Goal: Task Accomplishment & Management: Complete application form

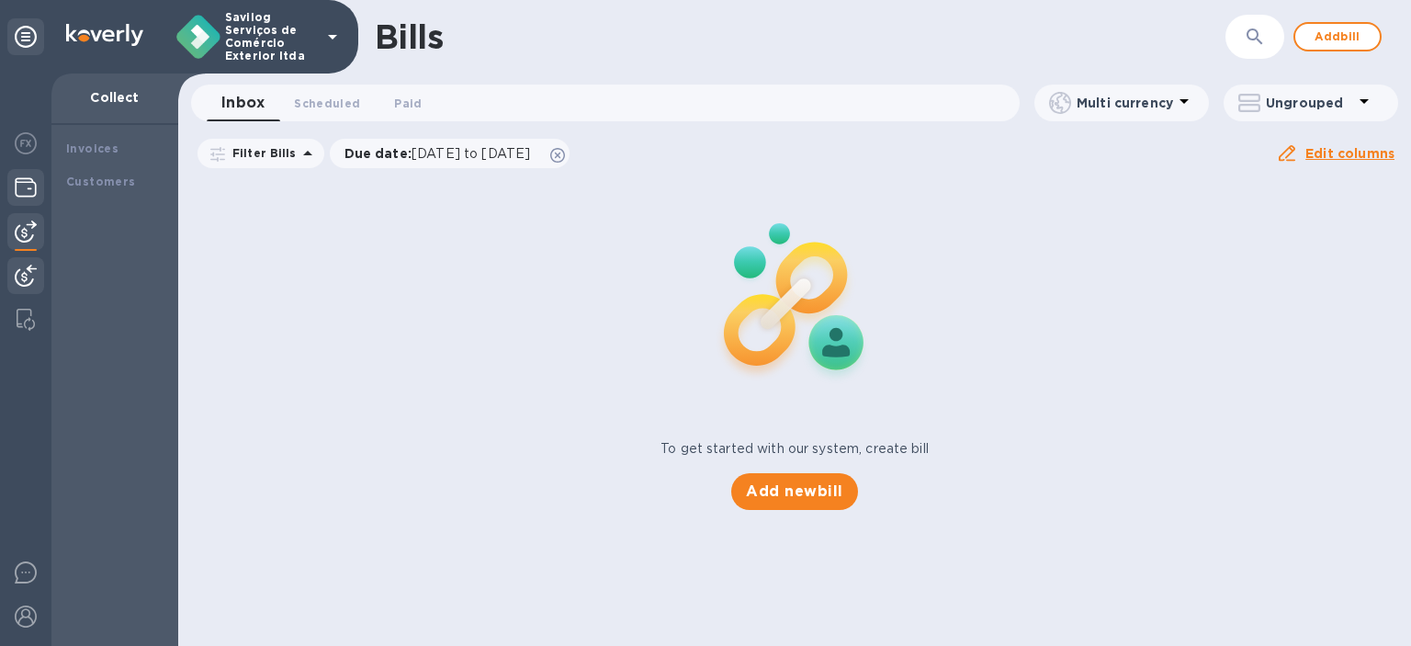
click at [32, 198] on div at bounding box center [25, 189] width 37 height 40
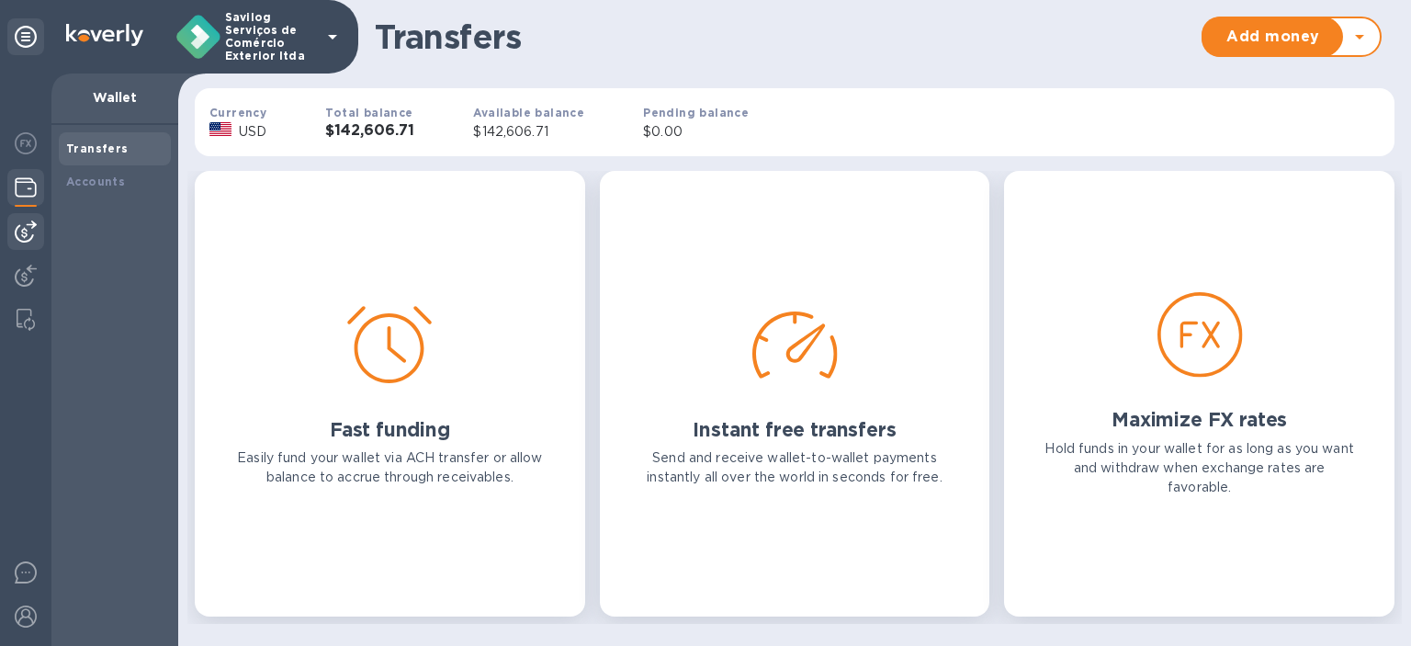
click at [28, 228] on img at bounding box center [26, 231] width 22 height 22
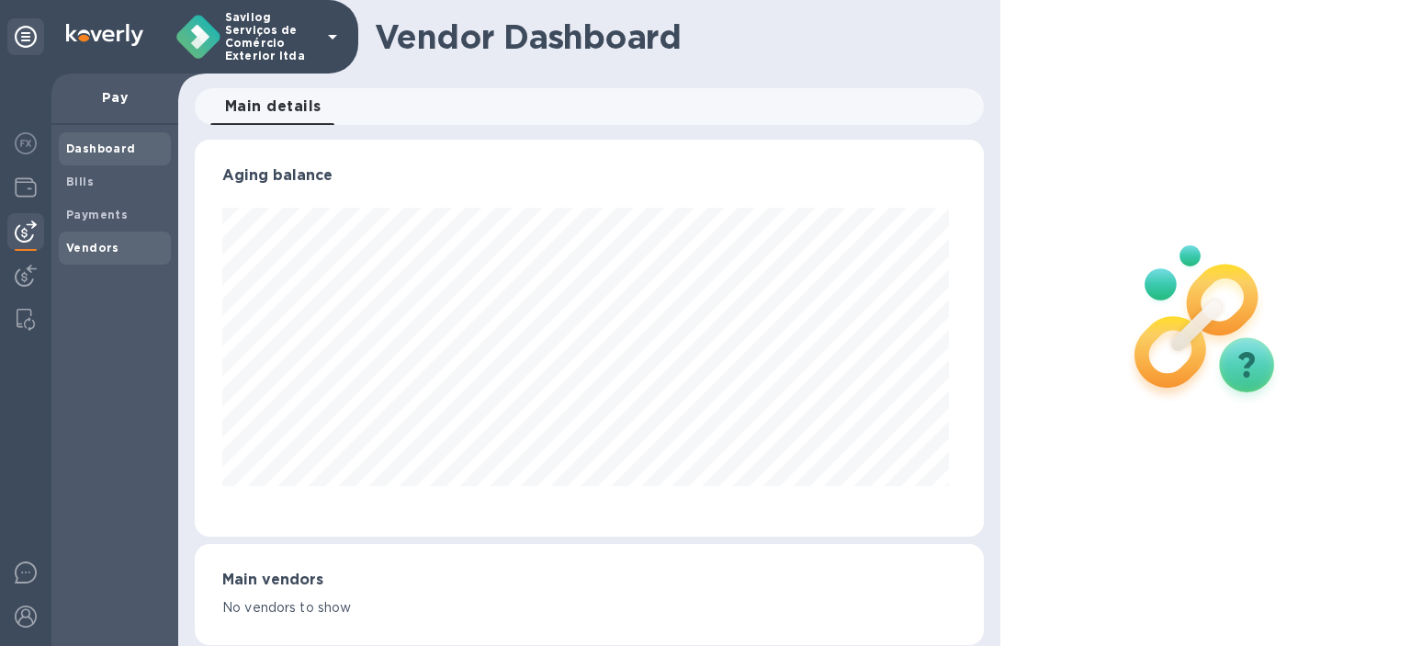
scroll to position [397, 782]
click at [91, 223] on div "Payments" at bounding box center [115, 214] width 112 height 33
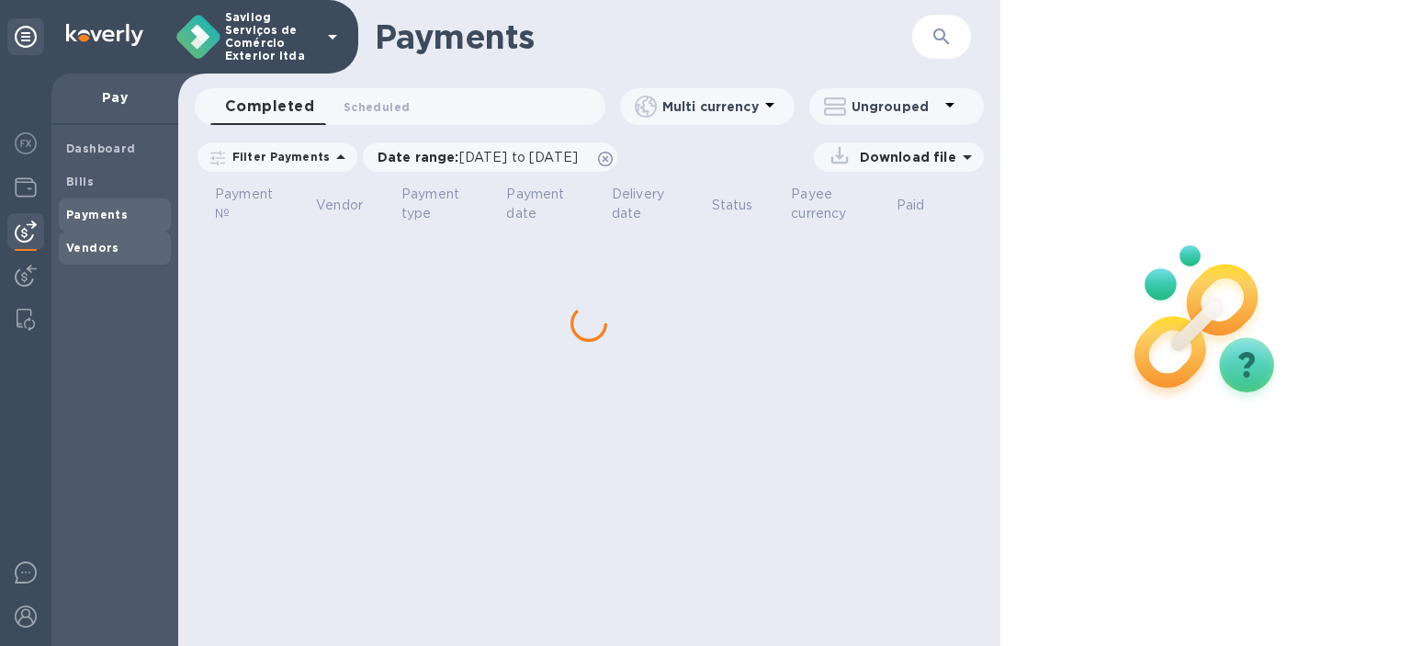
click at [105, 246] on b "Vendors" at bounding box center [92, 248] width 53 height 14
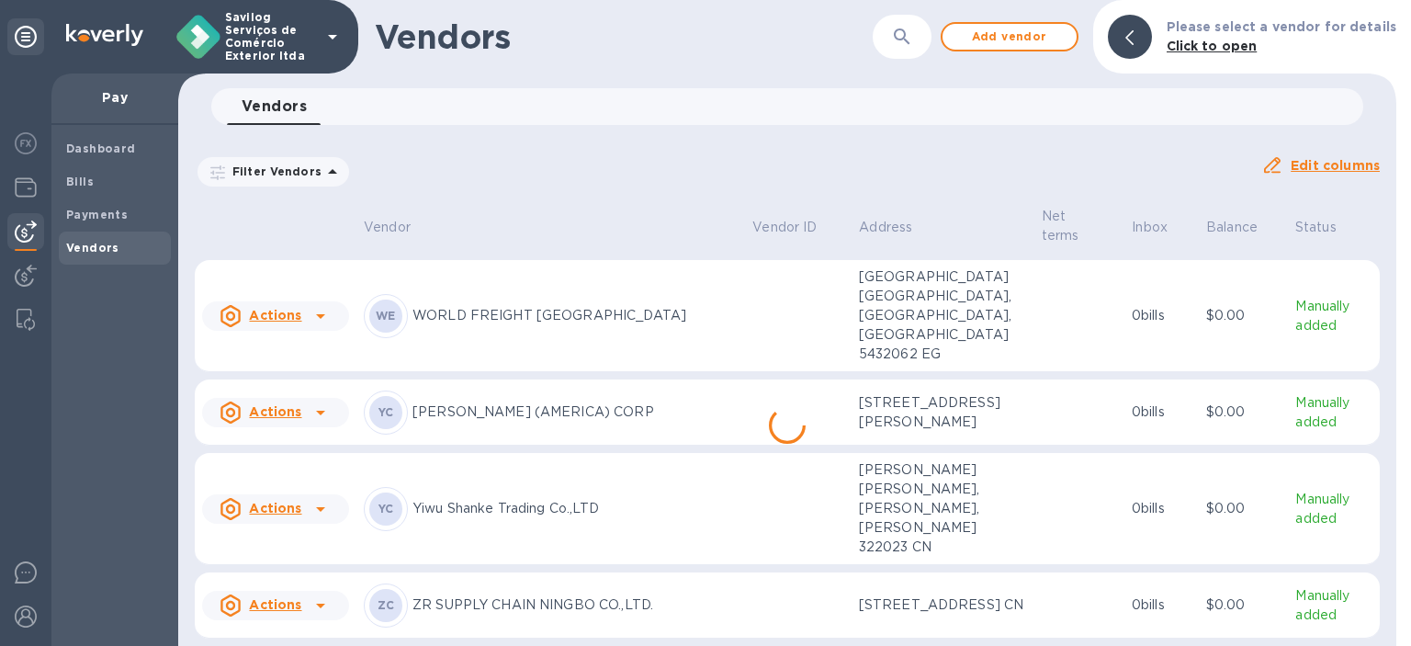
scroll to position [2488, 0]
click at [327, 594] on icon at bounding box center [321, 605] width 22 height 22
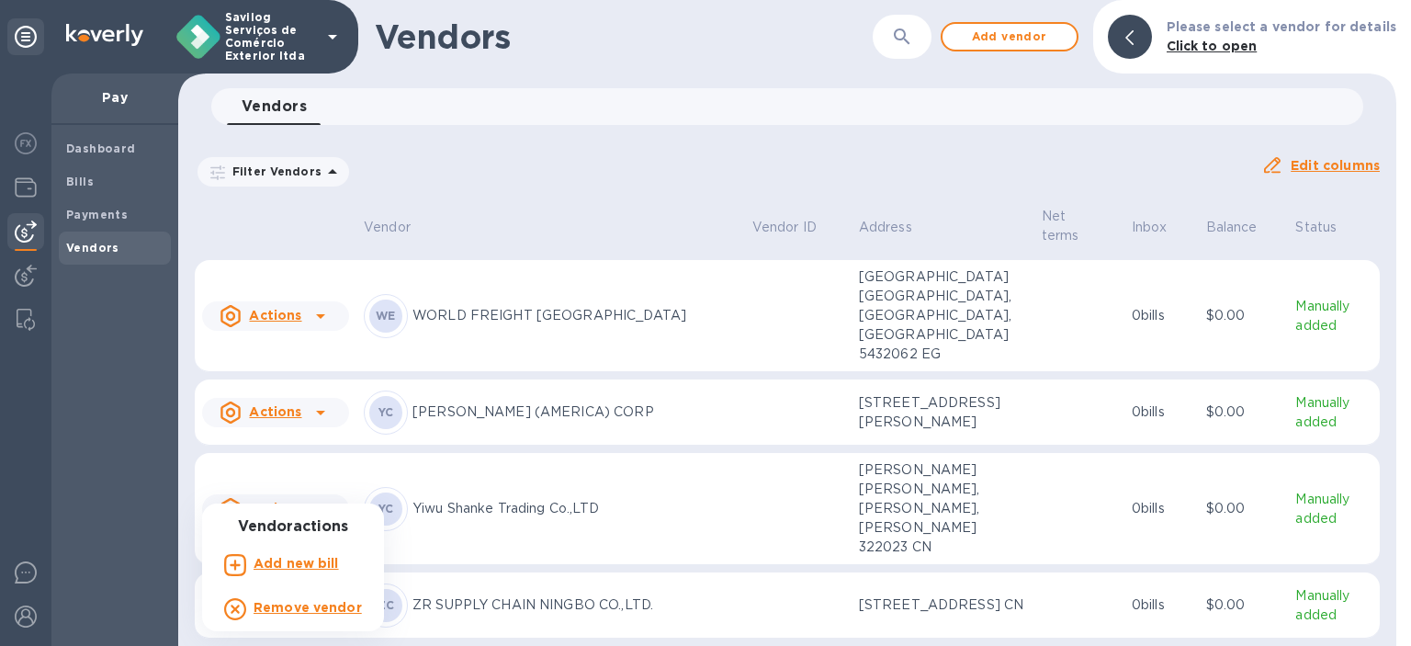
click at [1293, 587] on div at bounding box center [705, 323] width 1411 height 646
click at [1310, 586] on p "Manually added" at bounding box center [1333, 605] width 77 height 39
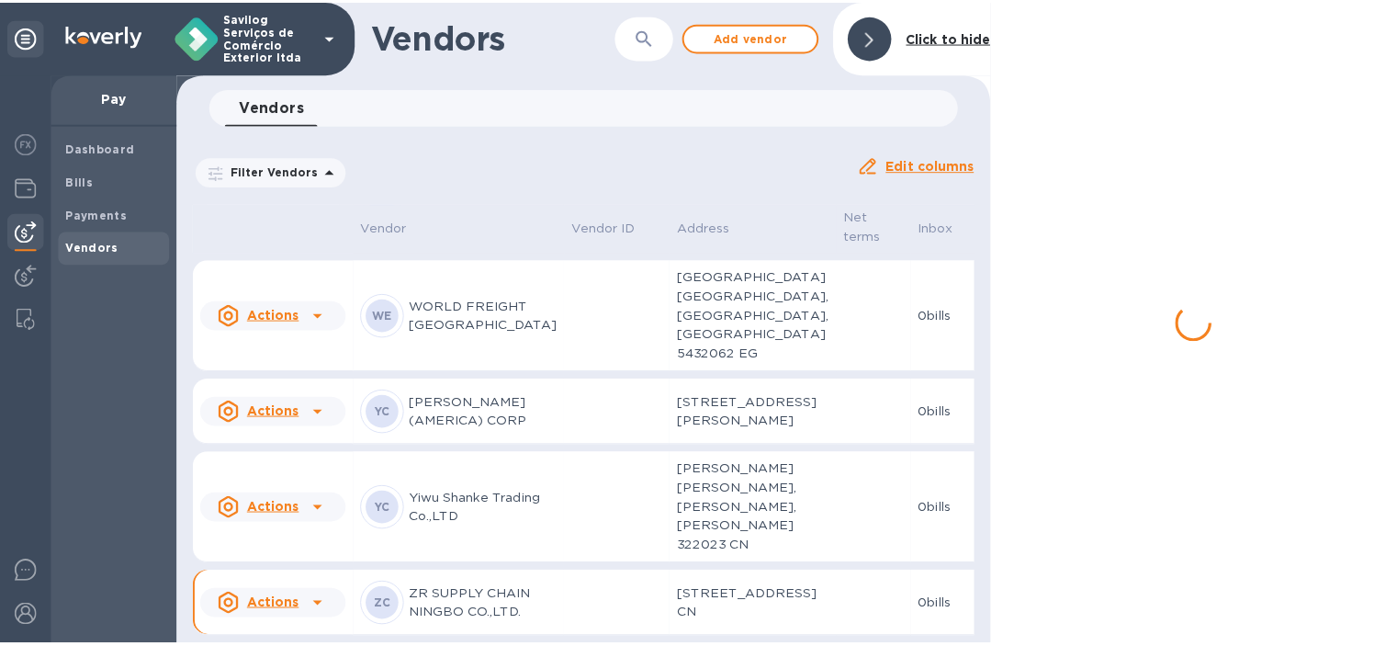
scroll to position [2807, 0]
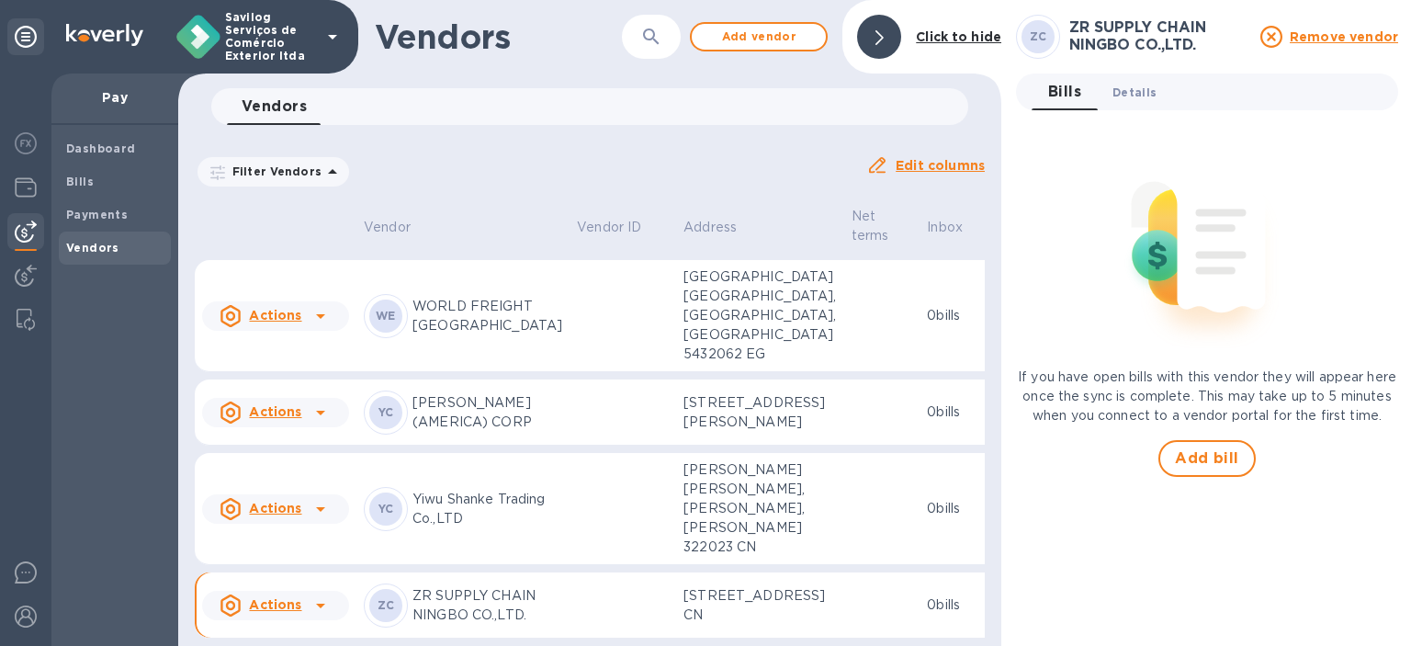
click at [1139, 87] on span "Details 0" at bounding box center [1134, 92] width 44 height 19
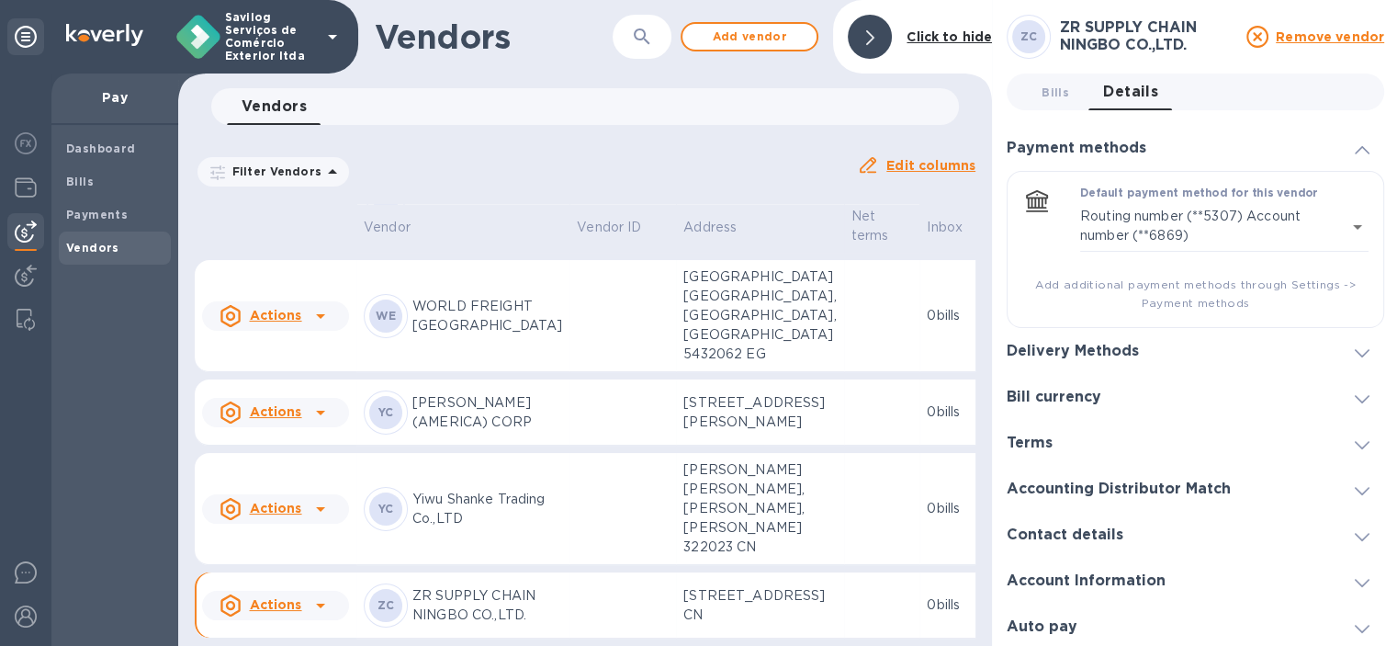
click at [1213, 361] on div "Delivery Methods" at bounding box center [1196, 351] width 378 height 46
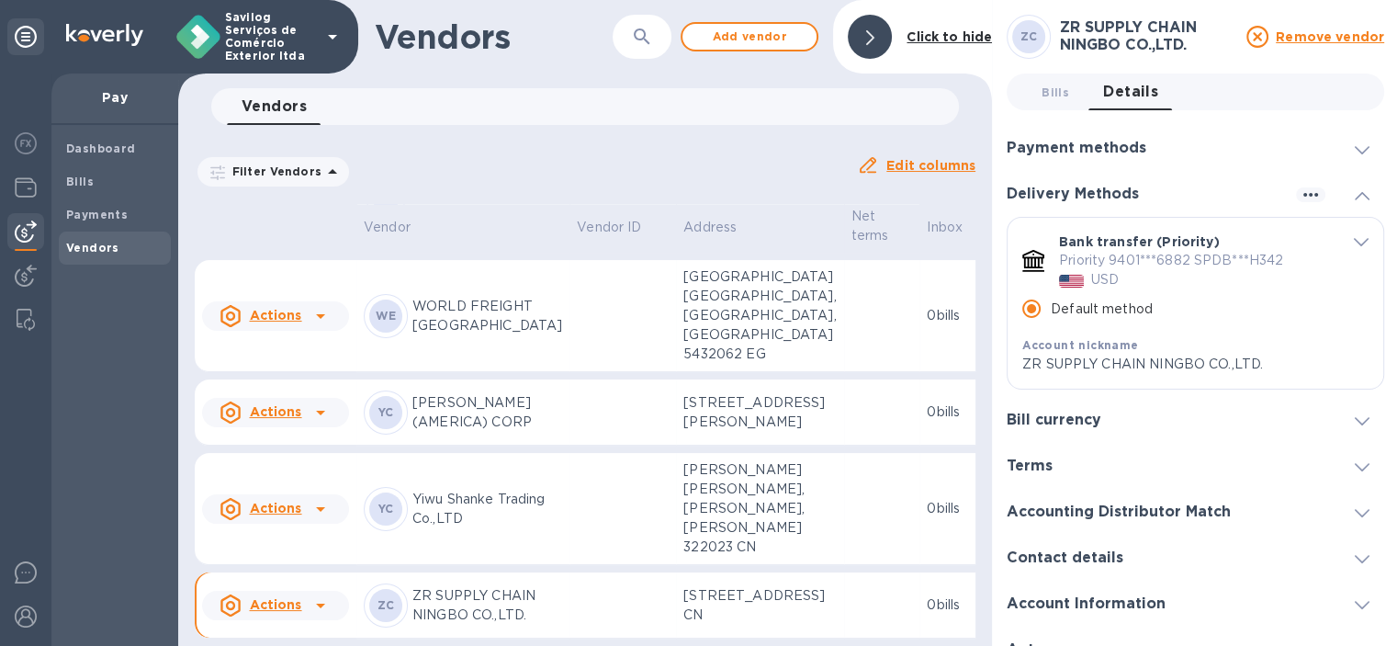
click at [1355, 240] on icon "default-method" at bounding box center [1361, 242] width 15 height 8
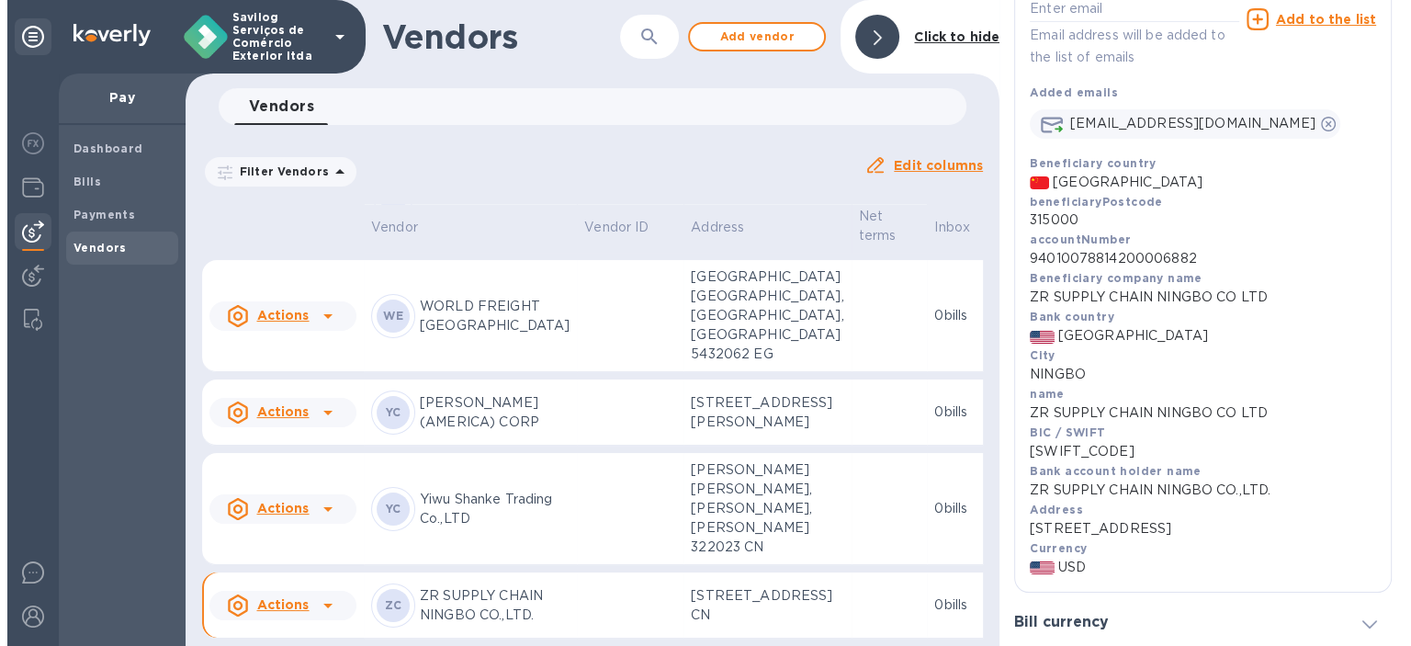
scroll to position [2991, 0]
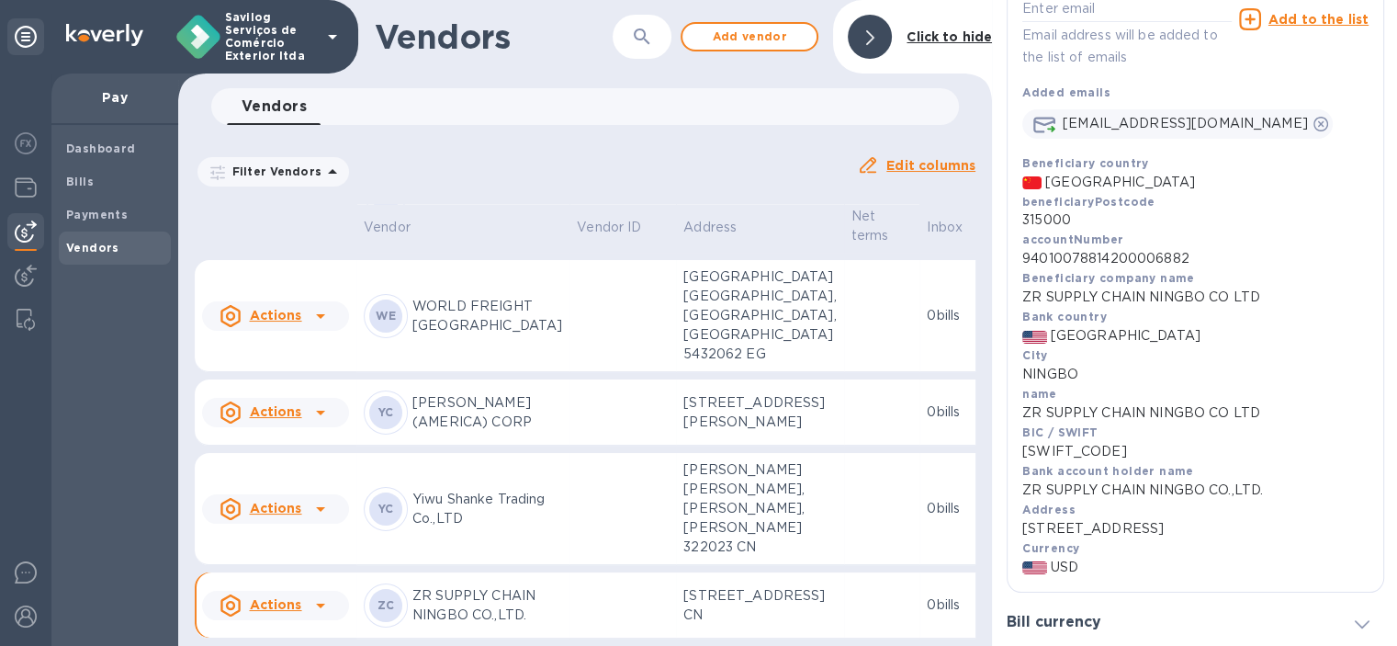
click at [332, 591] on div at bounding box center [320, 605] width 29 height 29
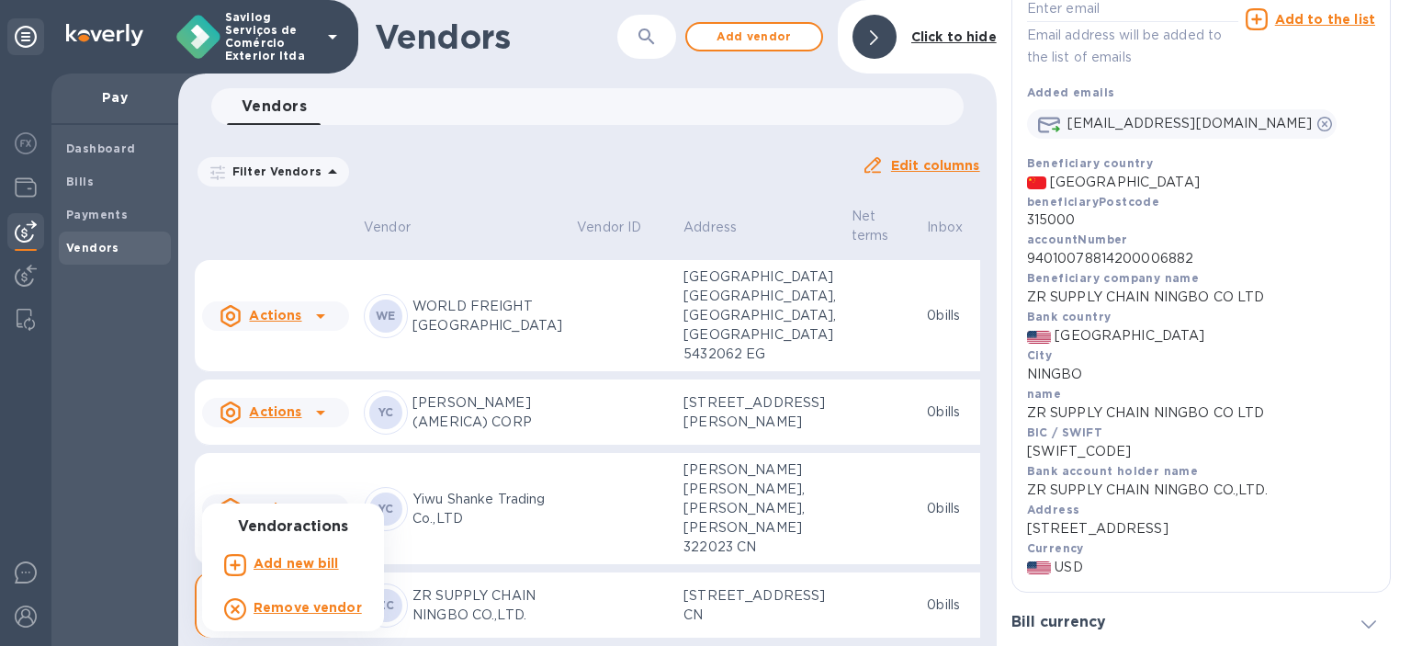
click at [297, 564] on b "Add new bill" at bounding box center [296, 563] width 85 height 15
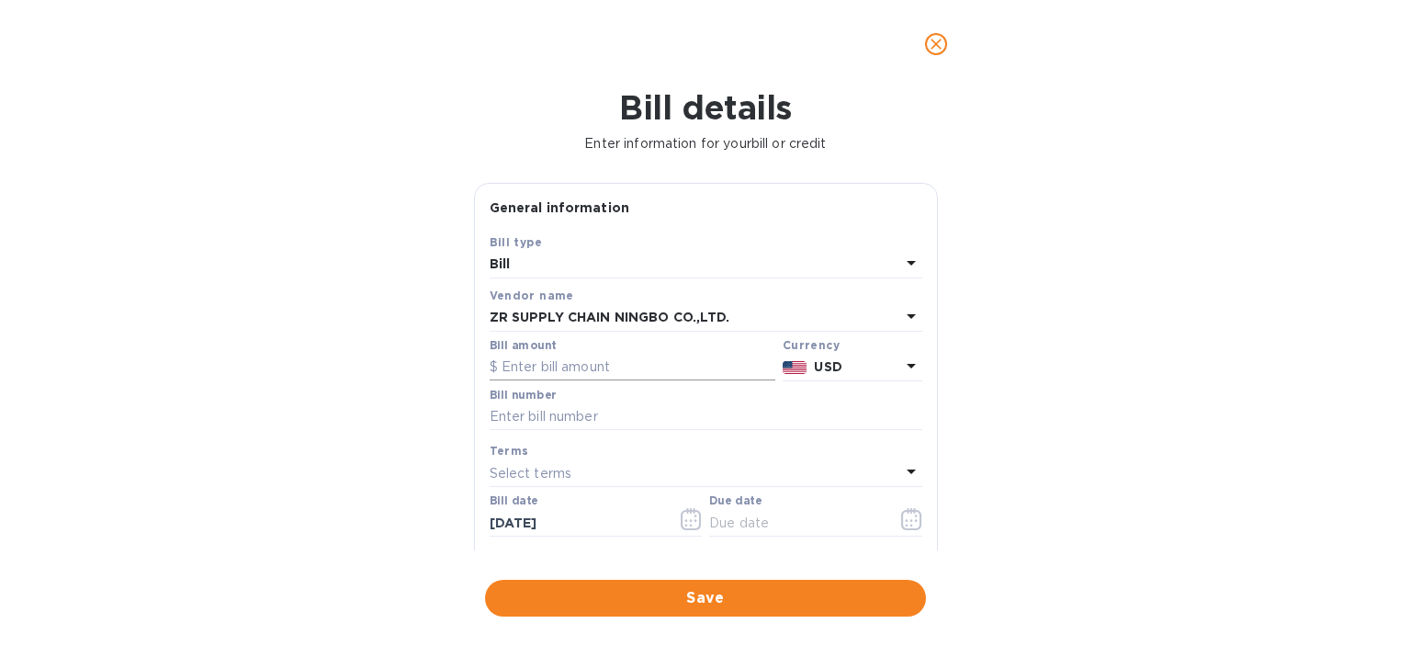
click at [678, 365] on input "text" at bounding box center [633, 368] width 286 height 28
paste input "45.83351"
click at [655, 403] on input "text" at bounding box center [706, 417] width 433 height 28
drag, startPoint x: 618, startPoint y: 369, endPoint x: 432, endPoint y: 378, distance: 186.7
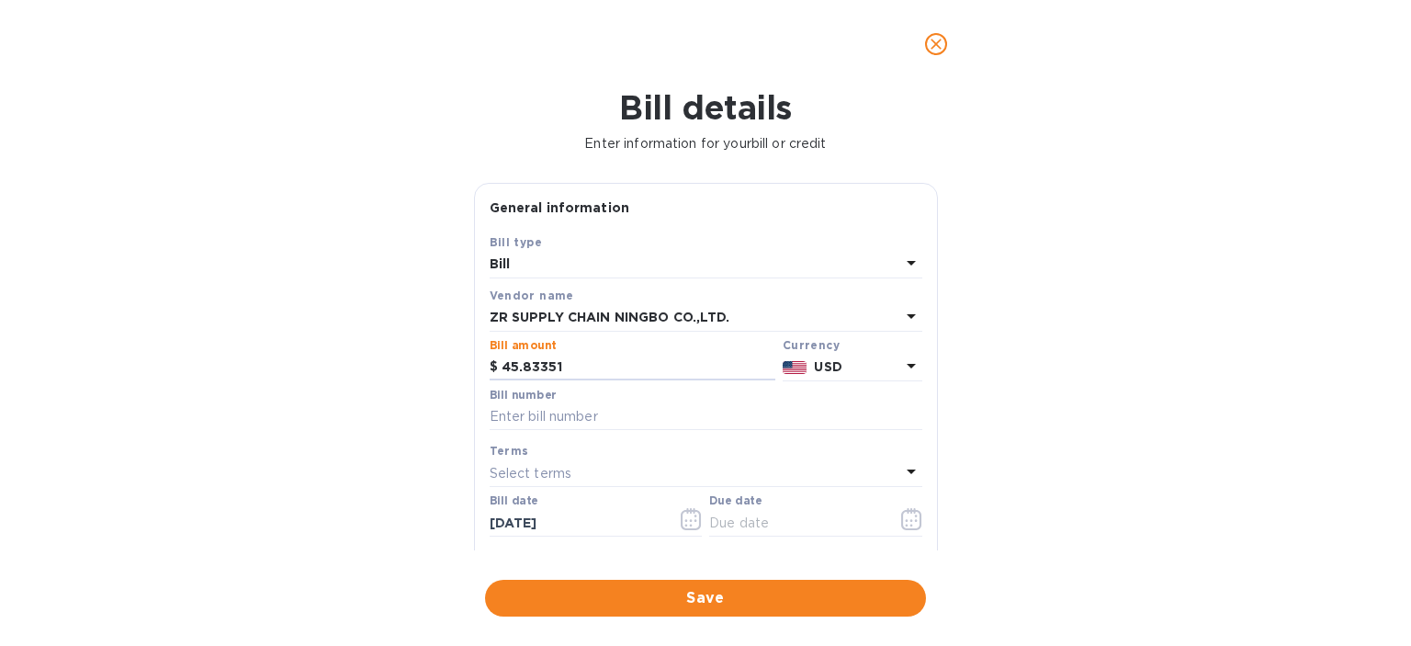
click at [432, 378] on div "Bill details Enter information for your bill or credit General information Save…" at bounding box center [705, 367] width 1411 height 558
type input "45,833.51"
click at [674, 437] on div "Terms Select terms" at bounding box center [706, 463] width 440 height 53
click at [911, 517] on icon "button" at bounding box center [911, 519] width 20 height 22
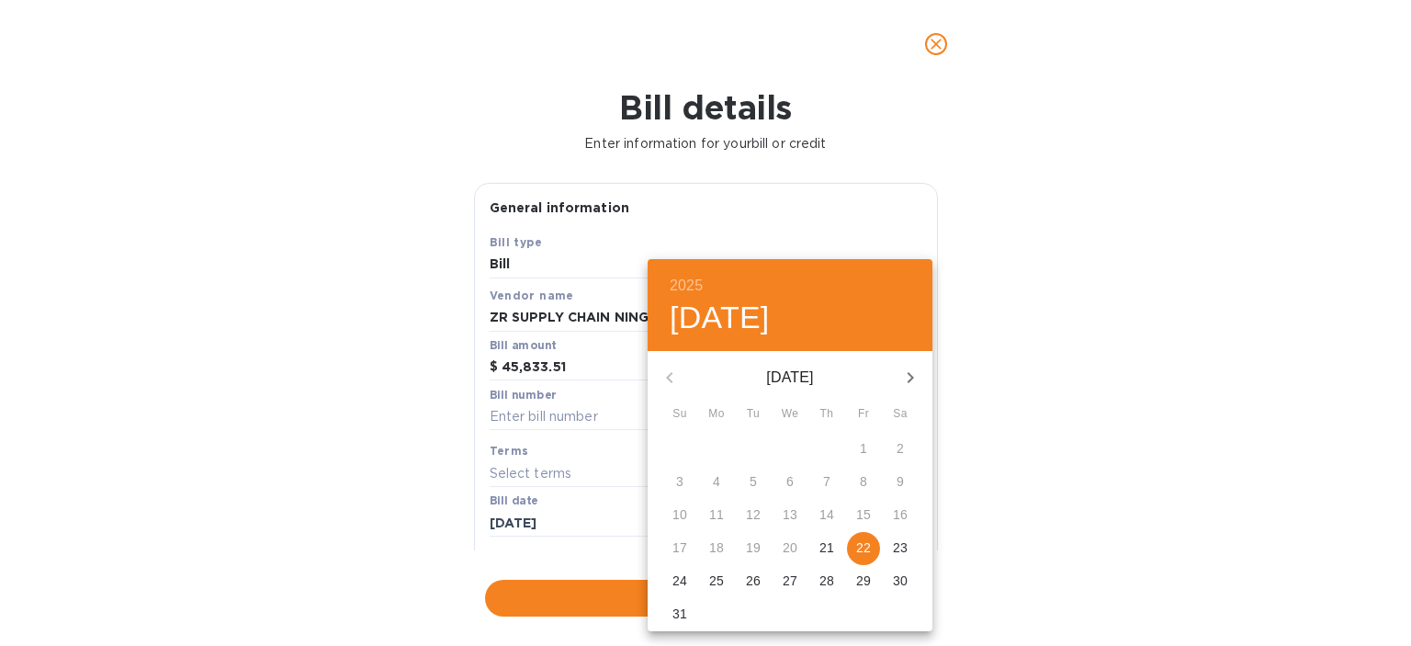
click at [867, 548] on p "22" at bounding box center [863, 547] width 15 height 18
type input "[DATE]"
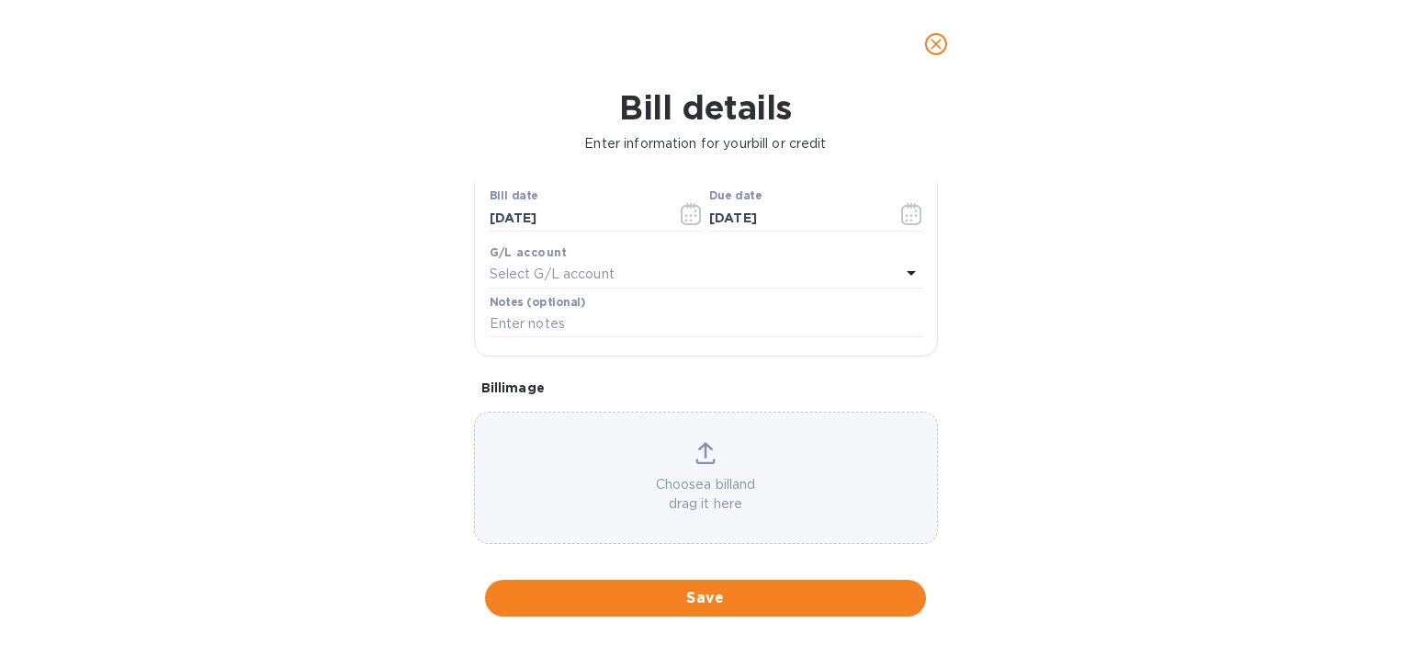
scroll to position [322, 0]
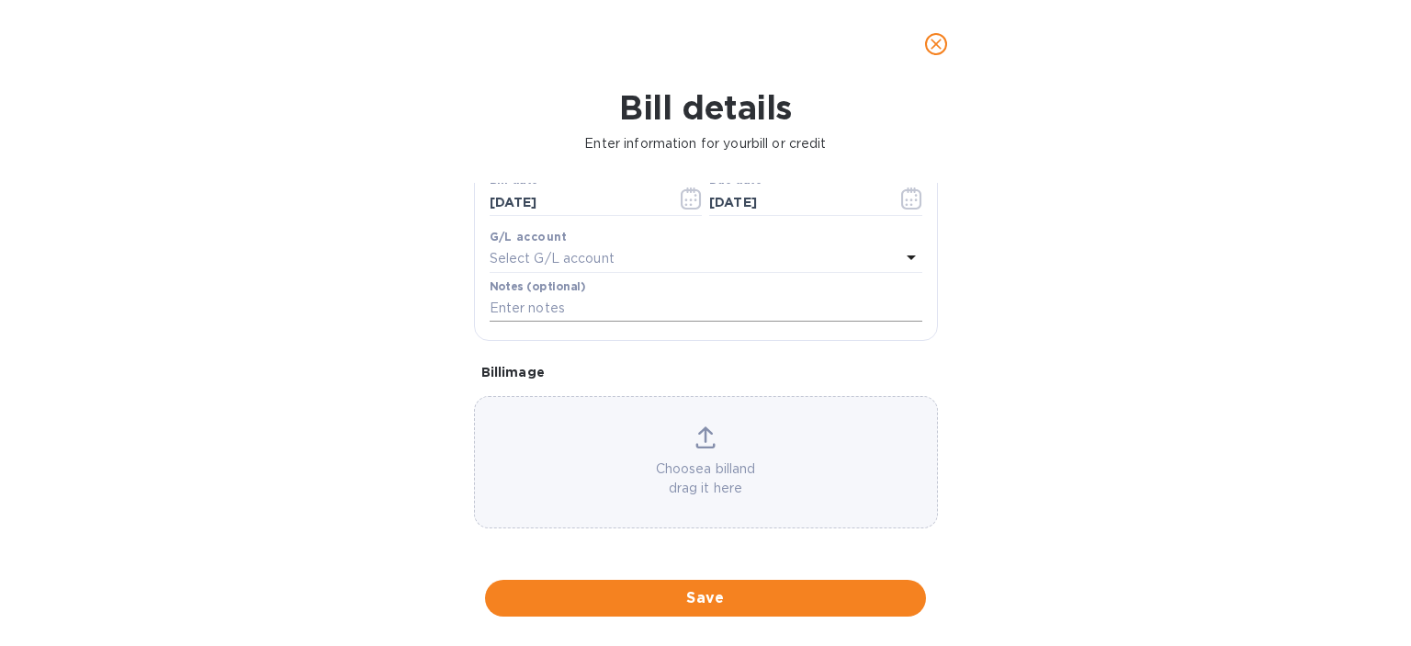
click at [578, 297] on input "text" at bounding box center [706, 309] width 433 height 28
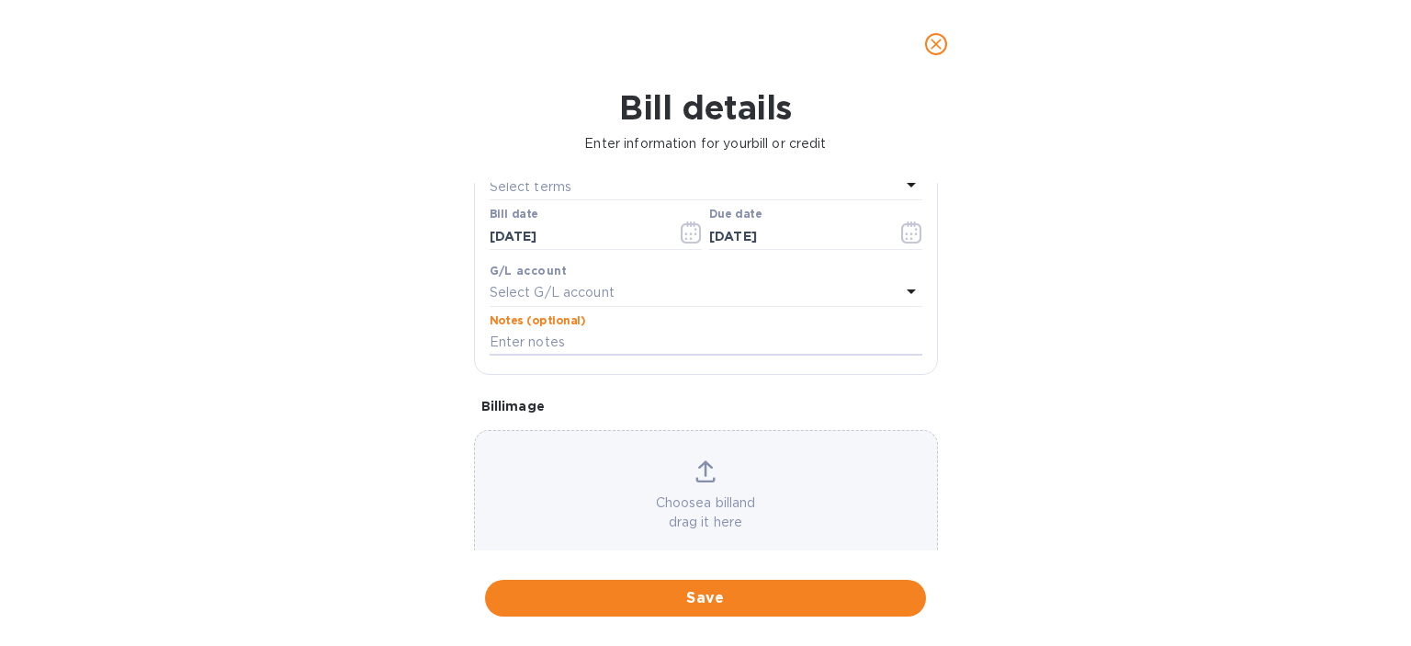
scroll to position [47, 0]
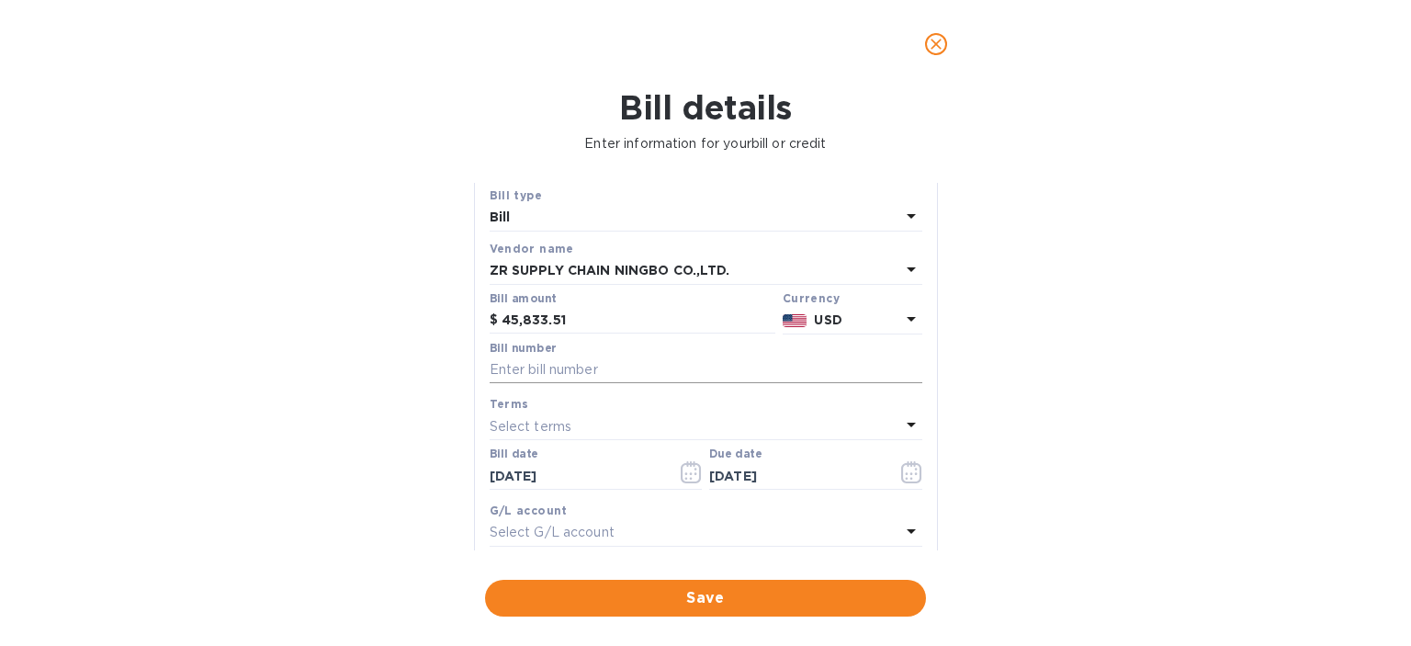
click at [525, 364] on input "text" at bounding box center [706, 370] width 433 height 28
paste input "CON000104"
type input "CON000104"
click at [576, 529] on p "Select G/L account" at bounding box center [552, 532] width 125 height 19
click at [1225, 401] on div "Bill details Enter information for your bill or credit General information Save…" at bounding box center [705, 367] width 1411 height 558
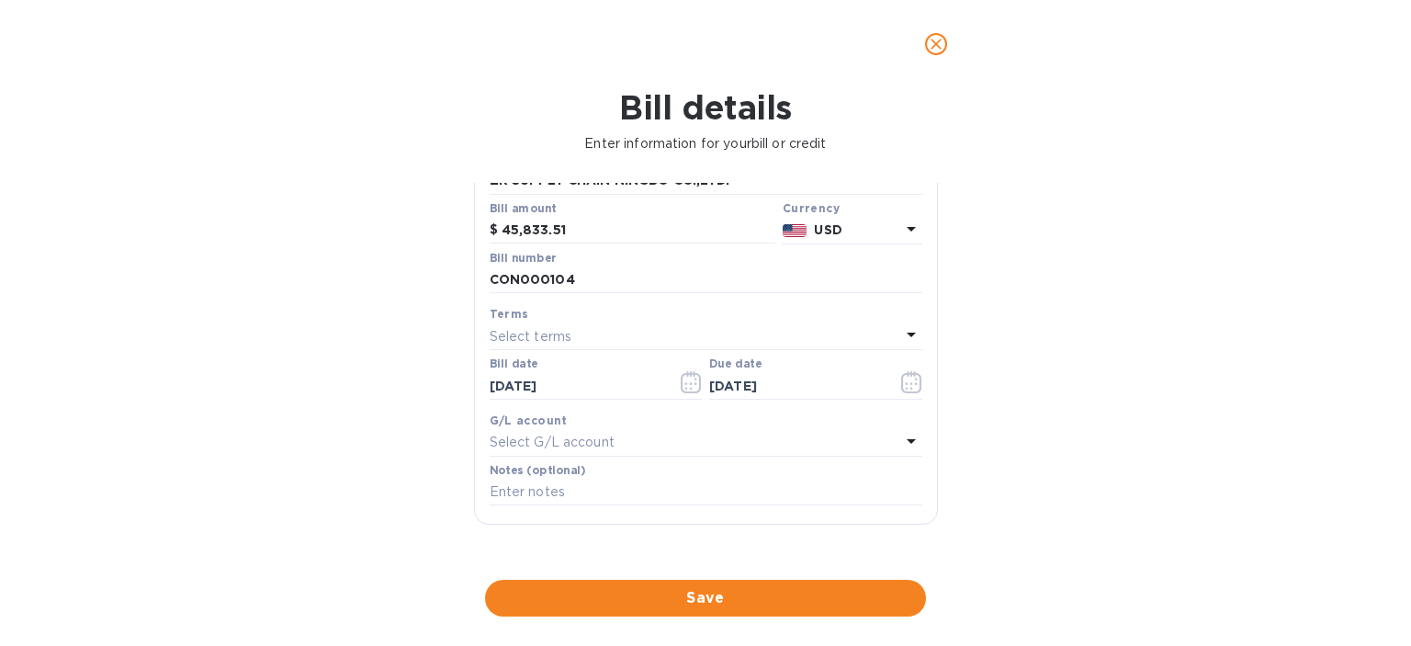
scroll to position [139, 0]
click at [610, 502] on input "text" at bounding box center [706, 491] width 433 height 28
paste input "CON000104"
type input "CON000104"
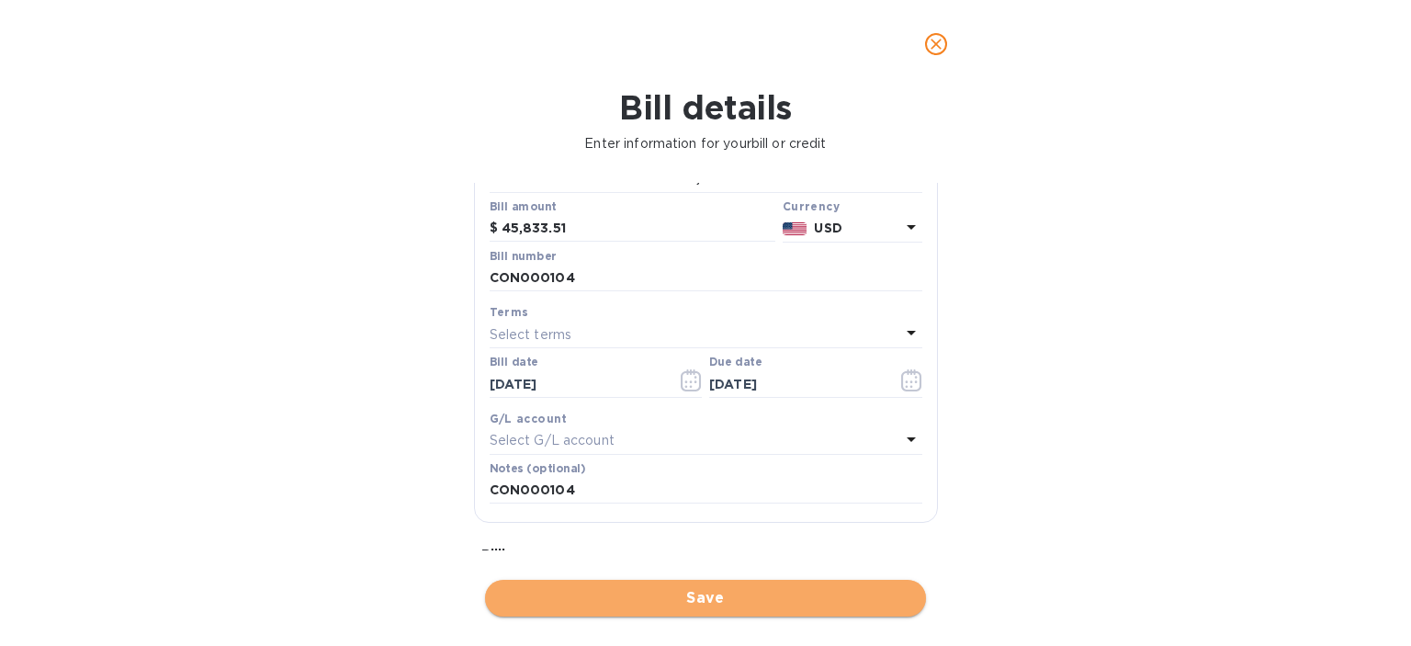
click at [617, 581] on button "Save" at bounding box center [705, 598] width 441 height 37
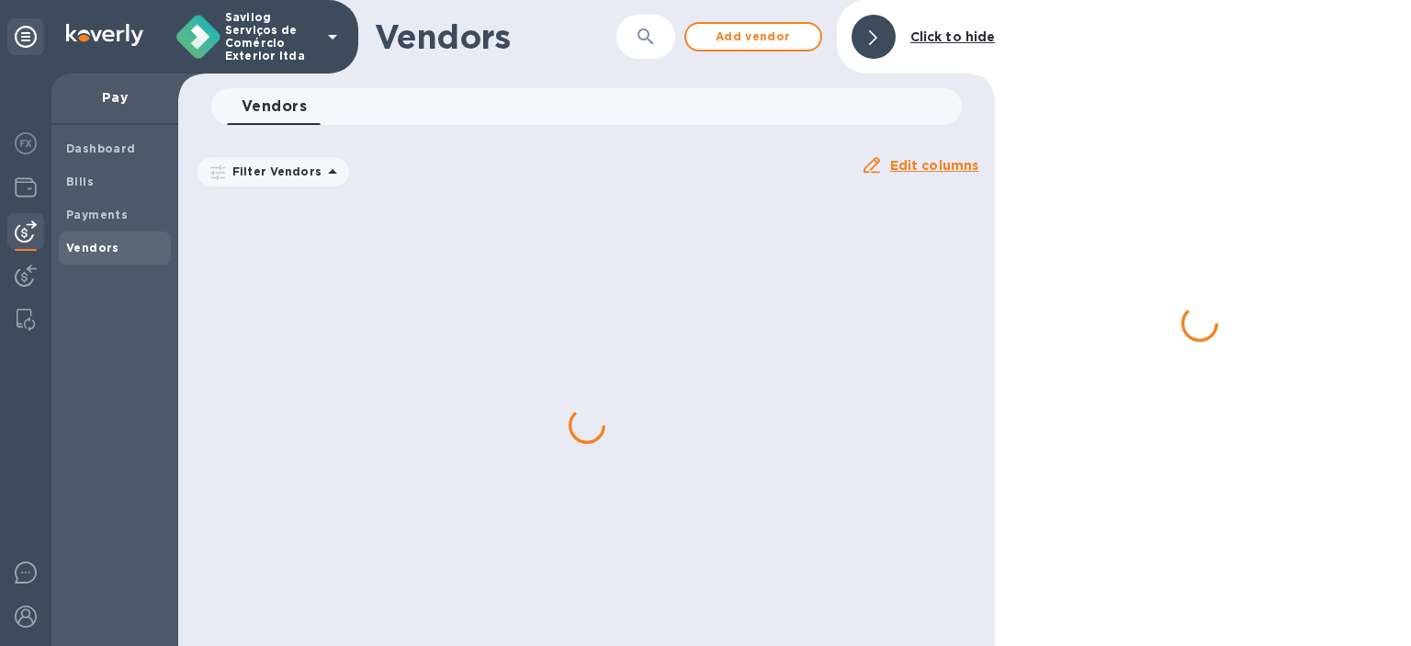
scroll to position [0, 0]
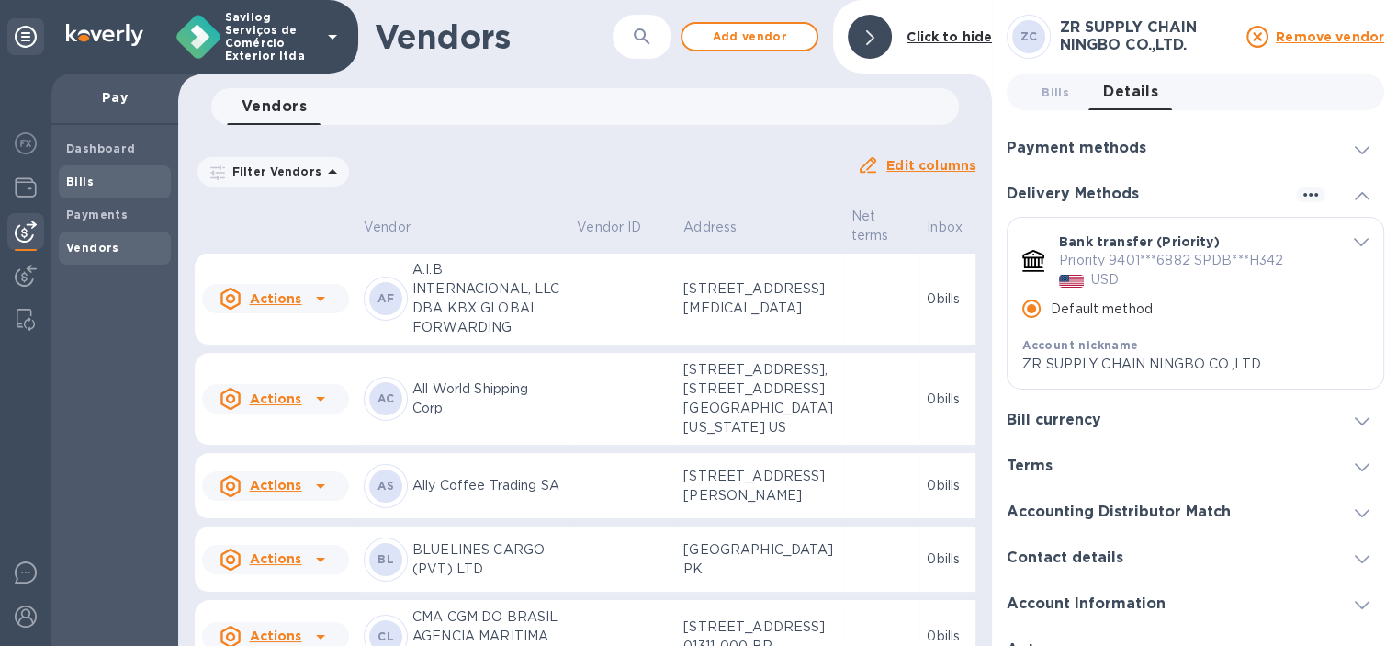
click at [90, 183] on b "Bills" at bounding box center [80, 182] width 28 height 14
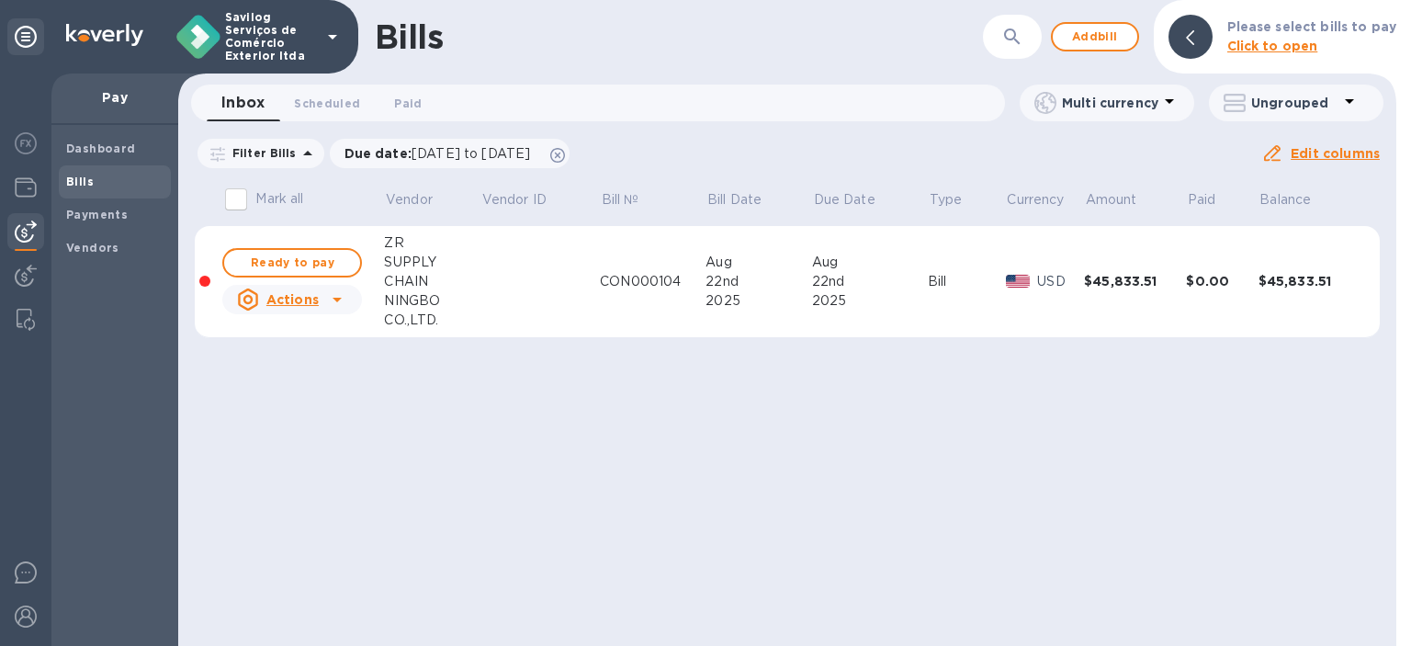
click at [281, 269] on span "Ready to pay" at bounding box center [292, 263] width 107 height 22
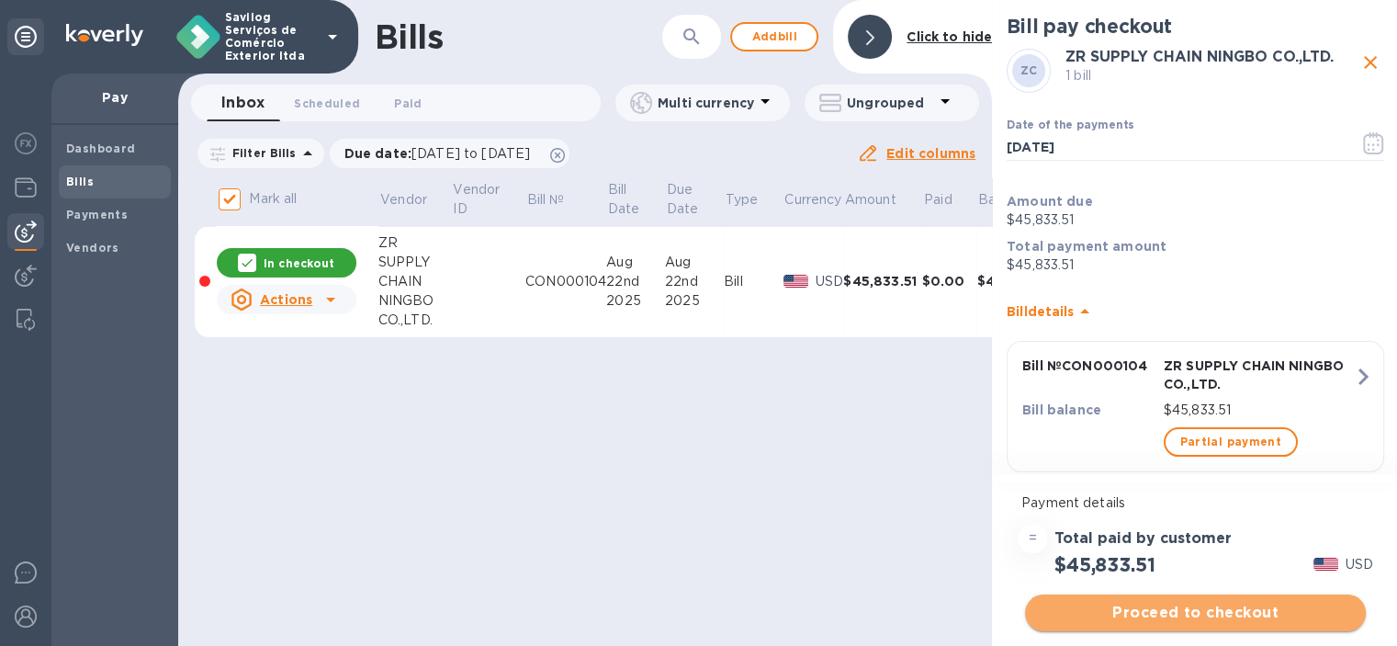
click at [1188, 612] on span "Proceed to checkout" at bounding box center [1195, 613] width 311 height 22
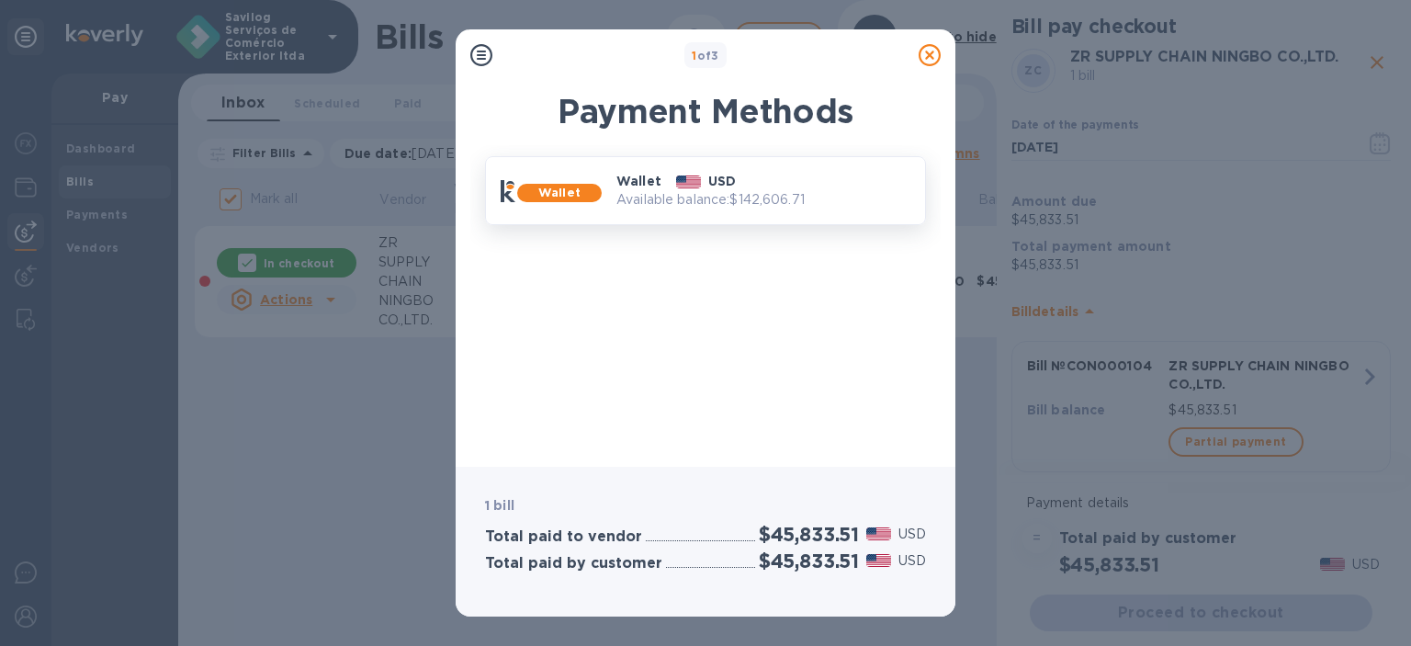
click at [669, 171] on div "USD" at bounding box center [706, 180] width 74 height 33
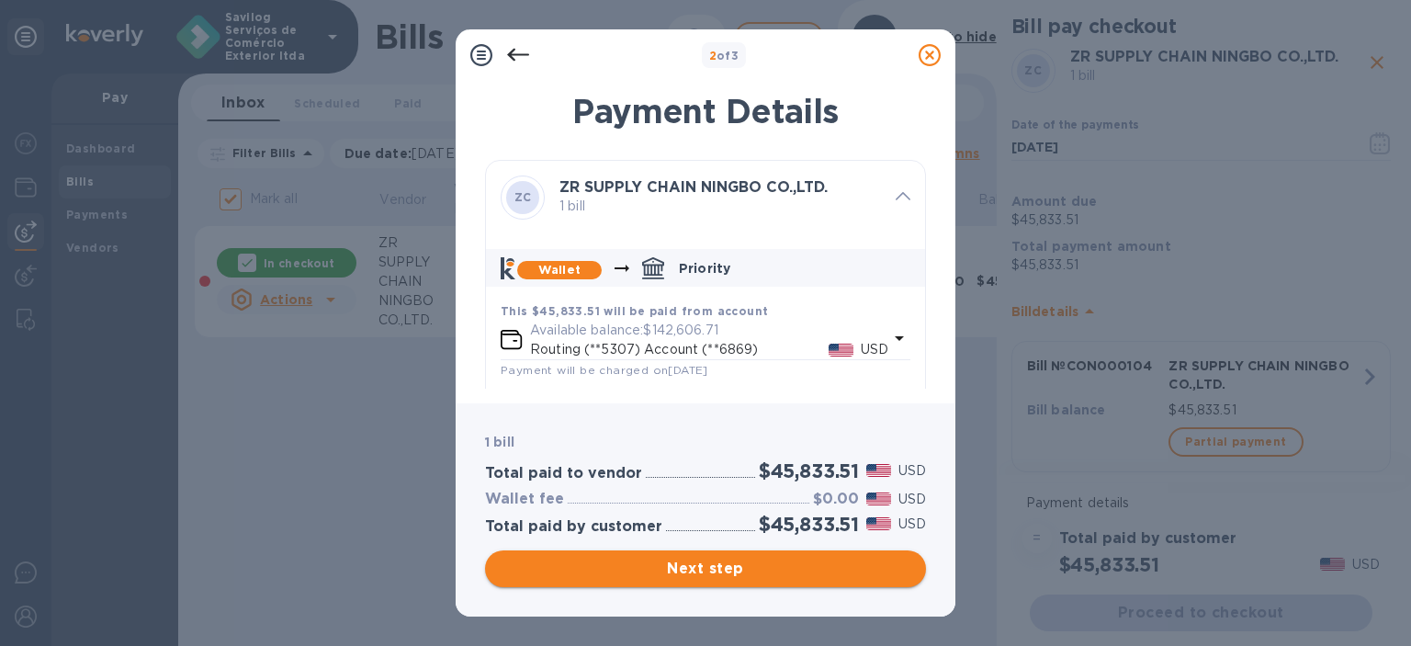
click at [805, 565] on span "Next step" at bounding box center [706, 569] width 412 height 22
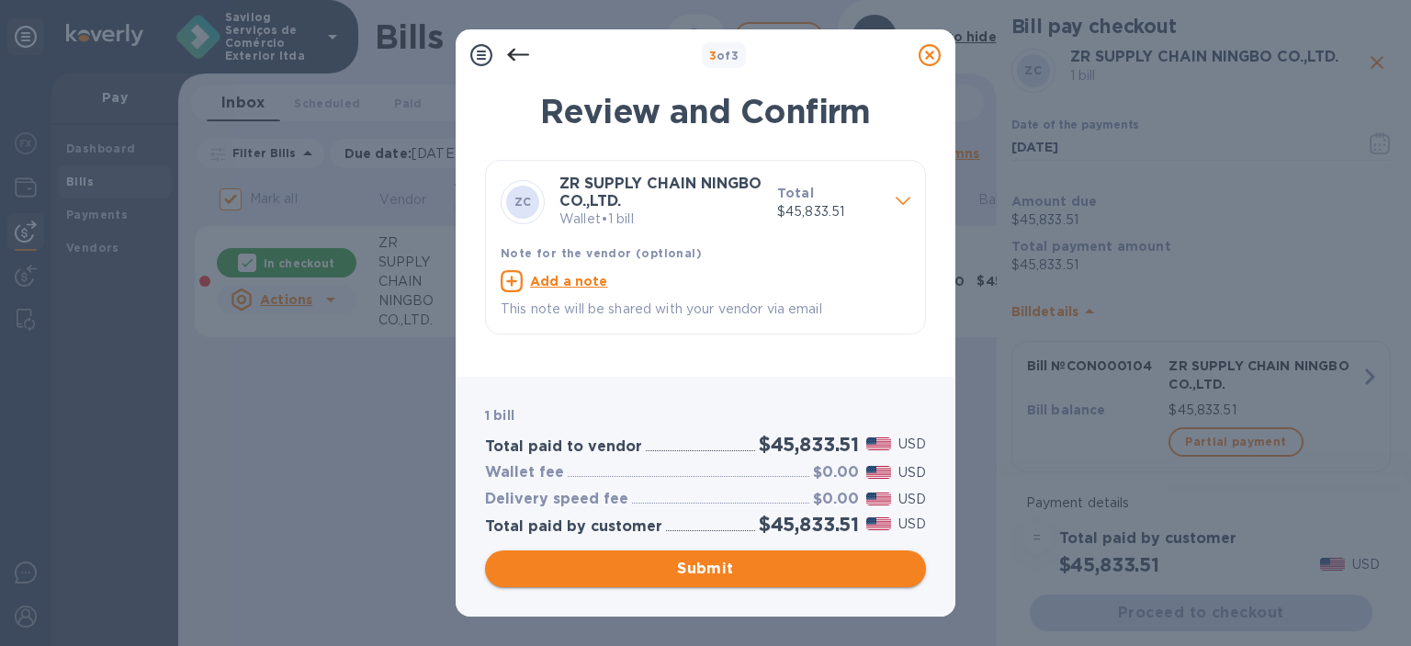
click at [805, 564] on span "Submit" at bounding box center [706, 569] width 412 height 22
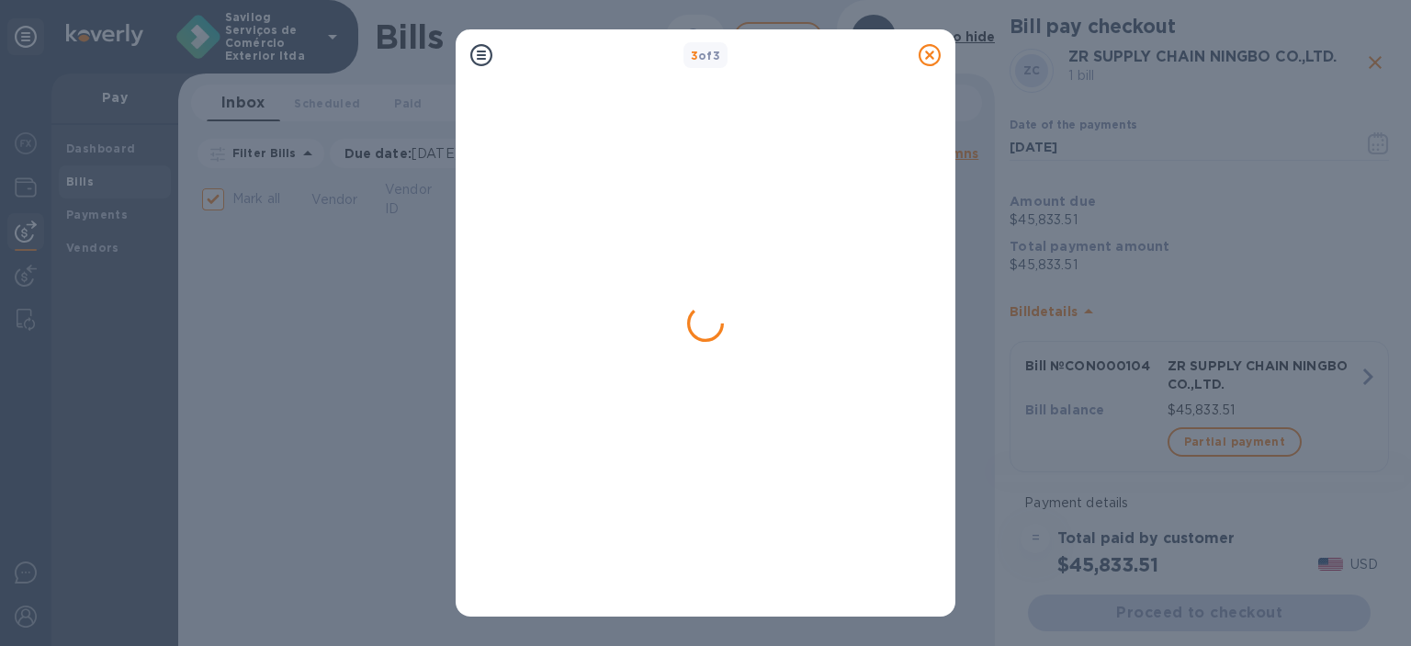
checkbox input "false"
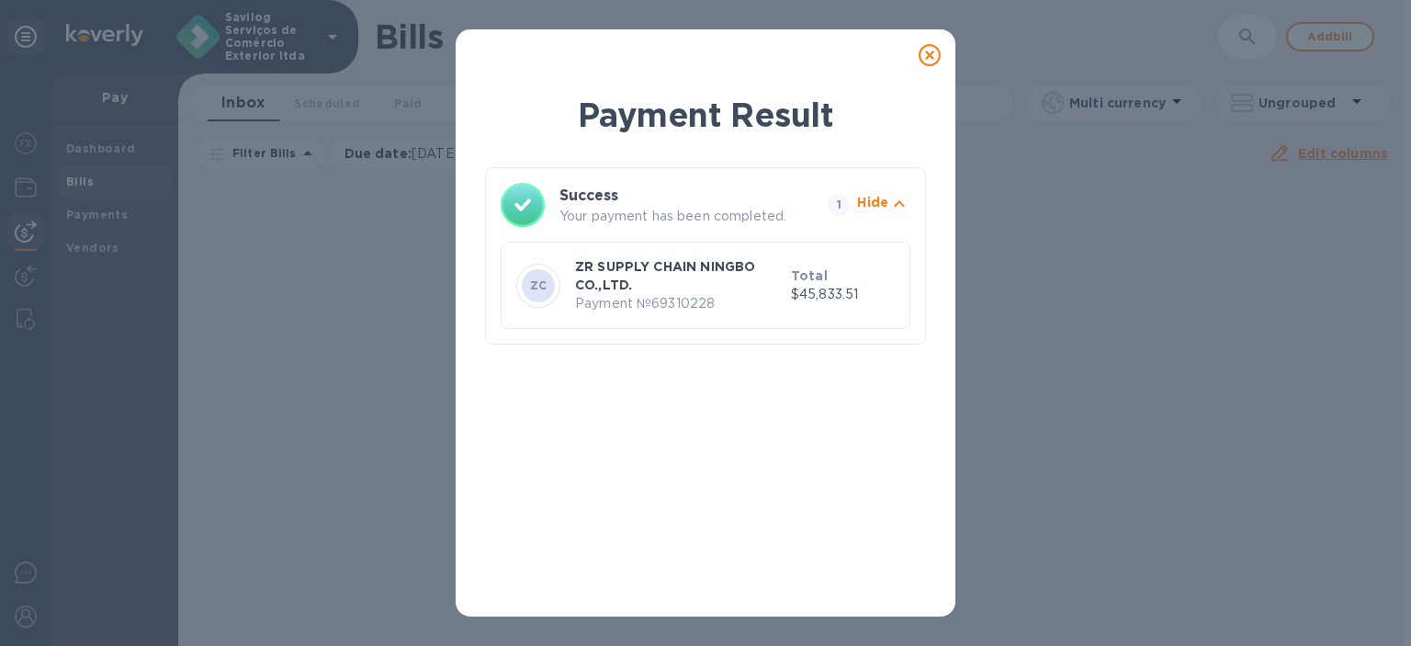
click at [931, 55] on icon at bounding box center [930, 55] width 22 height 22
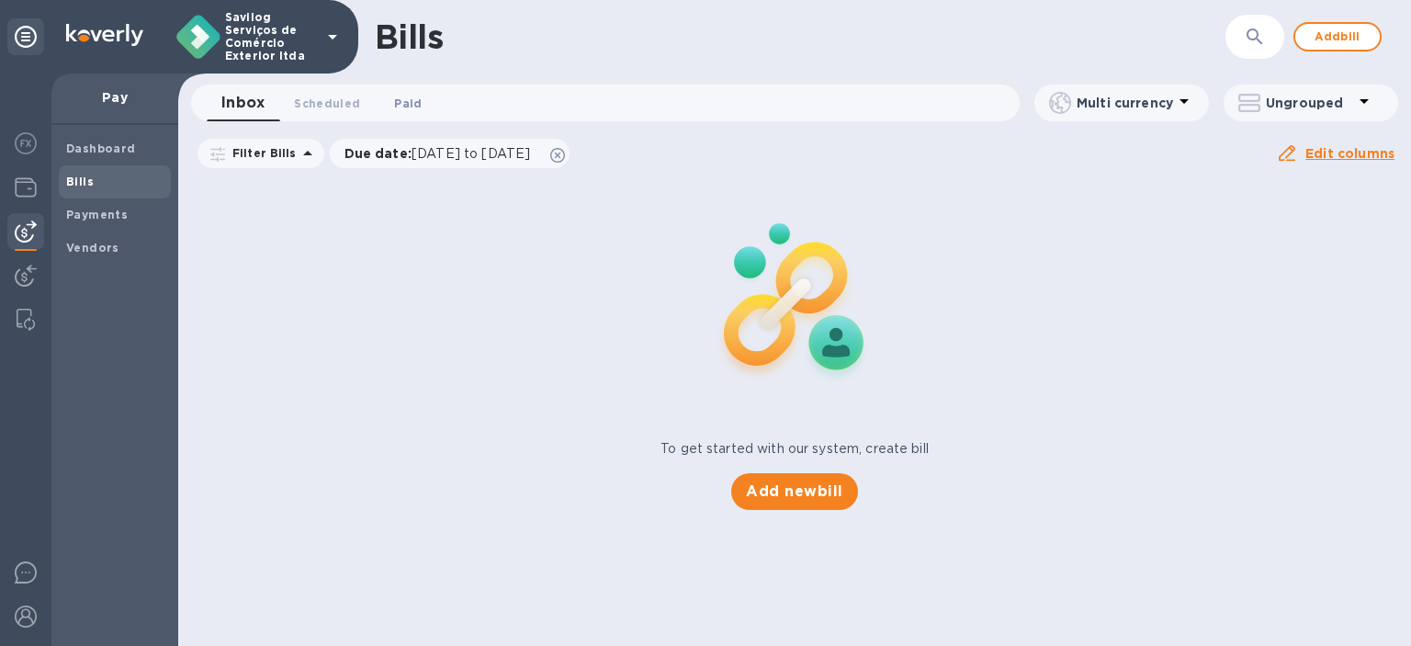
click at [396, 96] on span "Paid 0" at bounding box center [408, 103] width 28 height 19
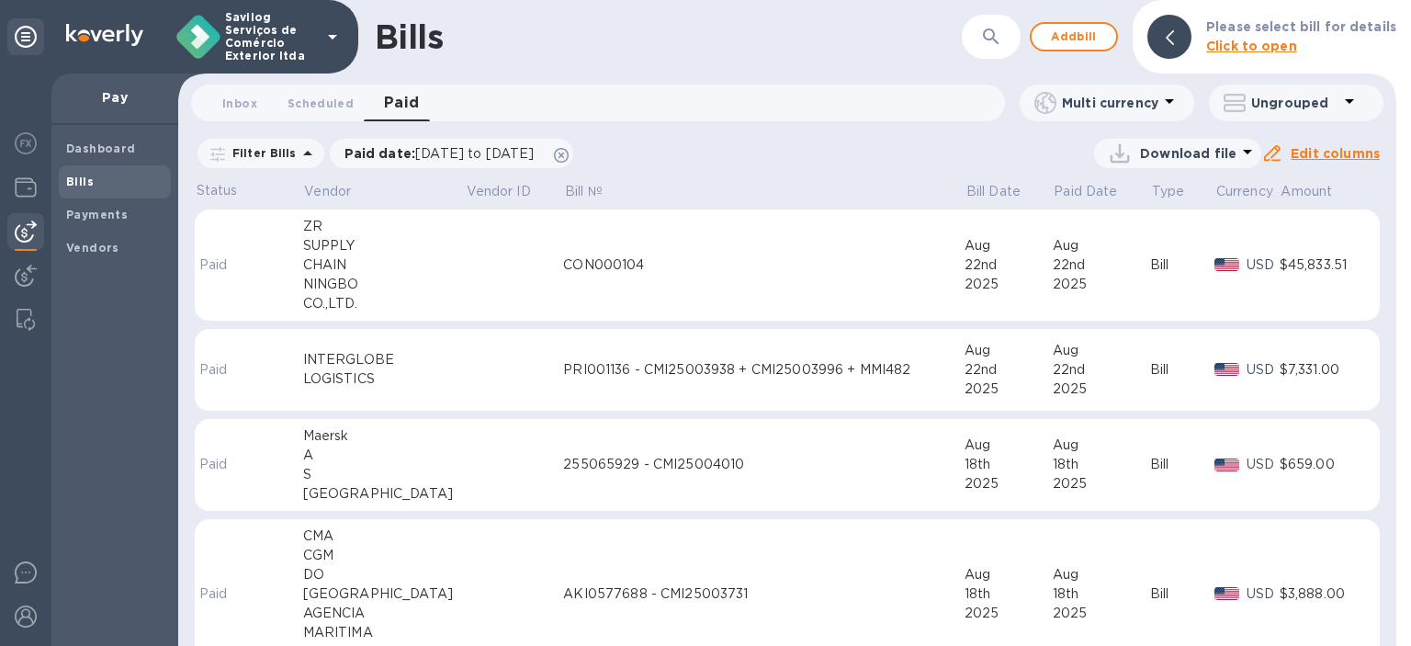
click at [676, 275] on td "CON000104" at bounding box center [763, 265] width 401 height 112
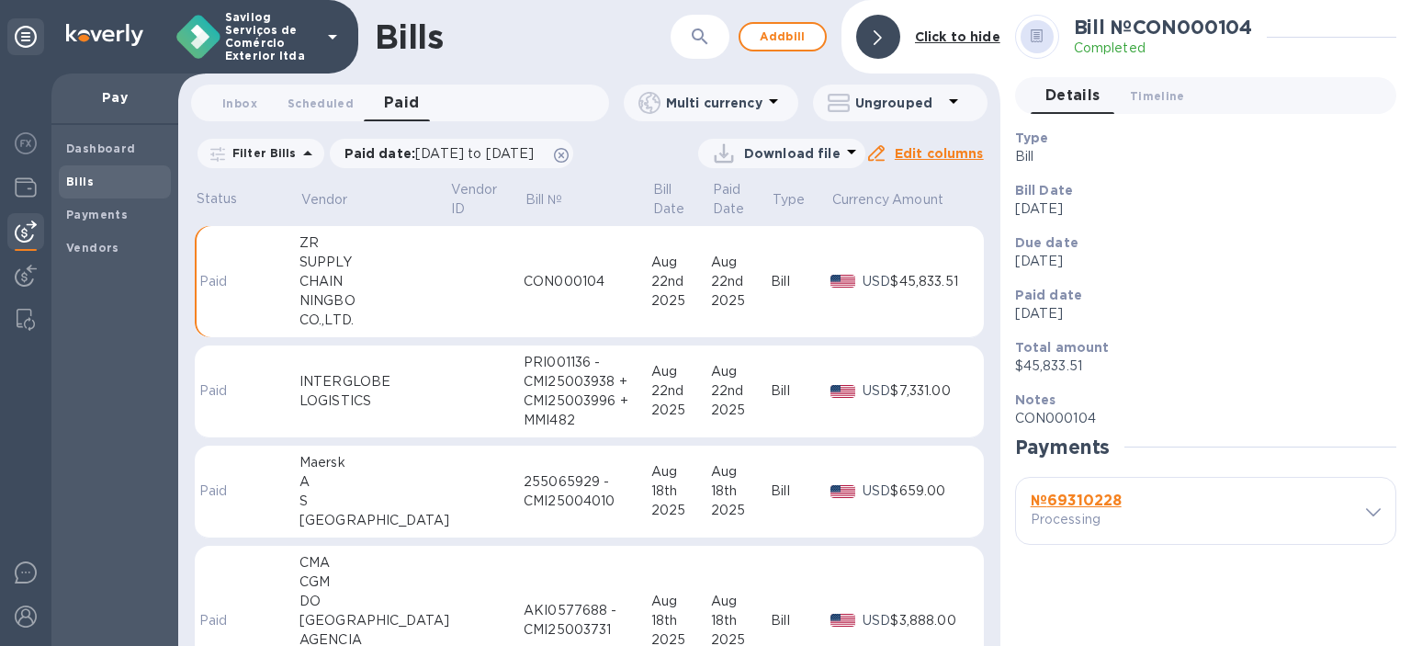
click at [1107, 497] on b "№ 69310228" at bounding box center [1076, 499] width 91 height 17
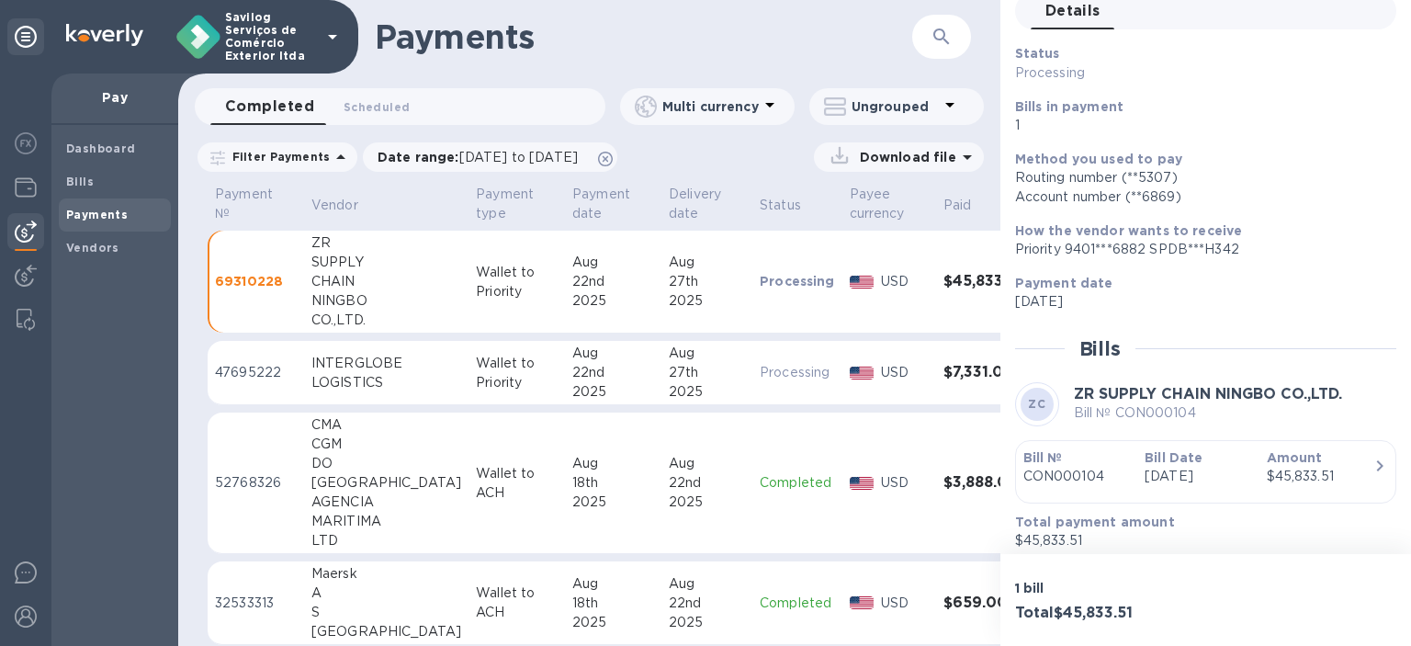
scroll to position [99, 0]
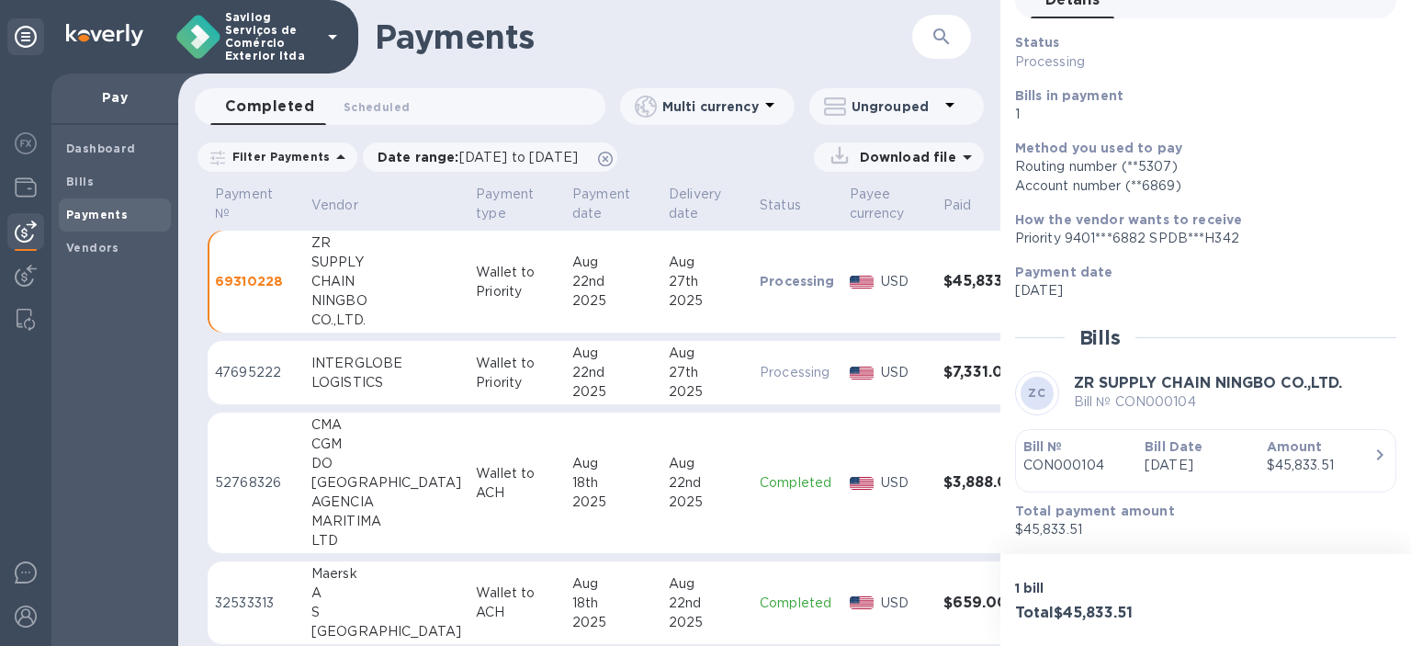
click at [1128, 465] on div "Bill № CON000104" at bounding box center [1076, 456] width 121 height 52
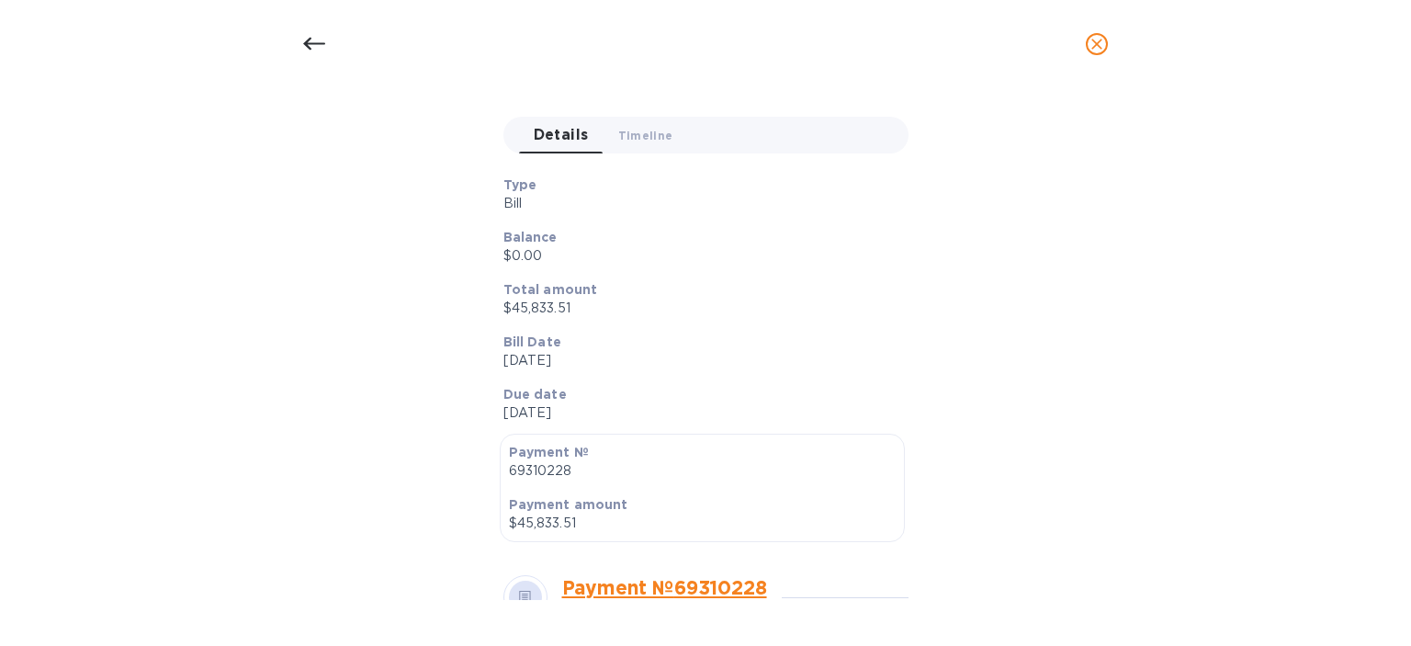
scroll to position [130, 0]
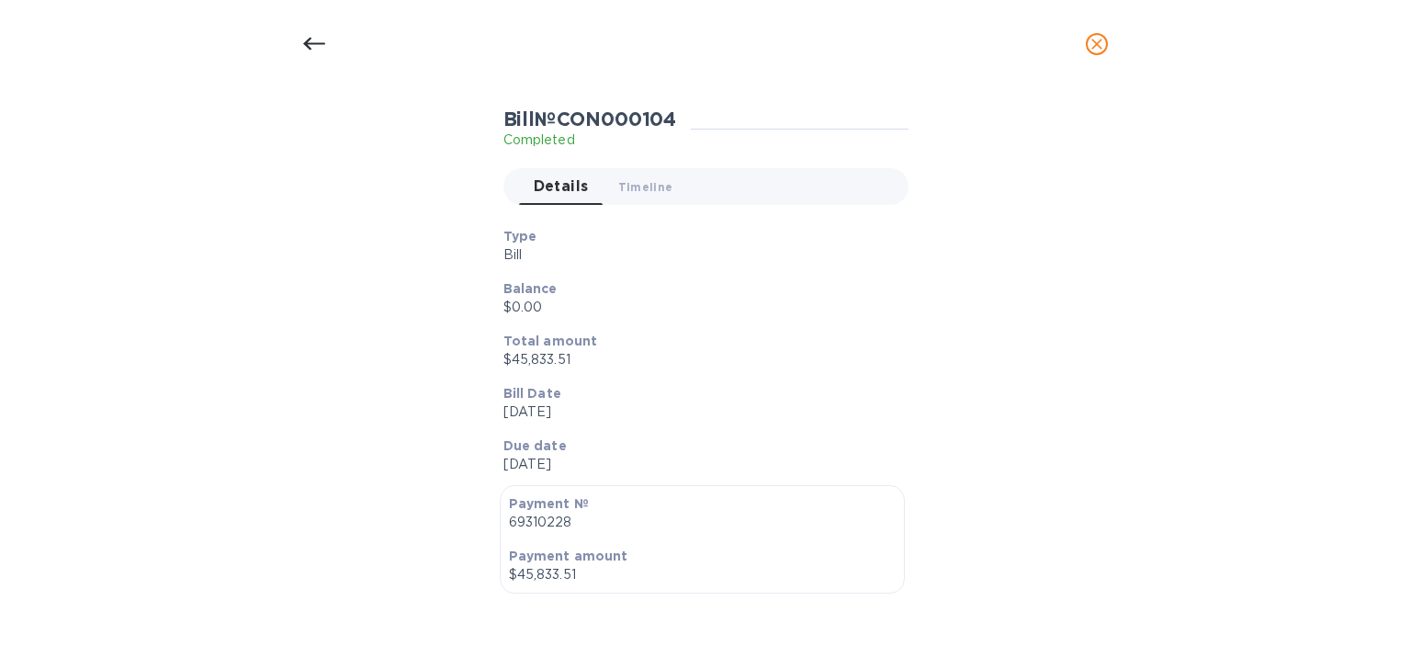
click at [552, 358] on p "$45,833.51" at bounding box center [698, 359] width 390 height 19
copy p "45,833.51"
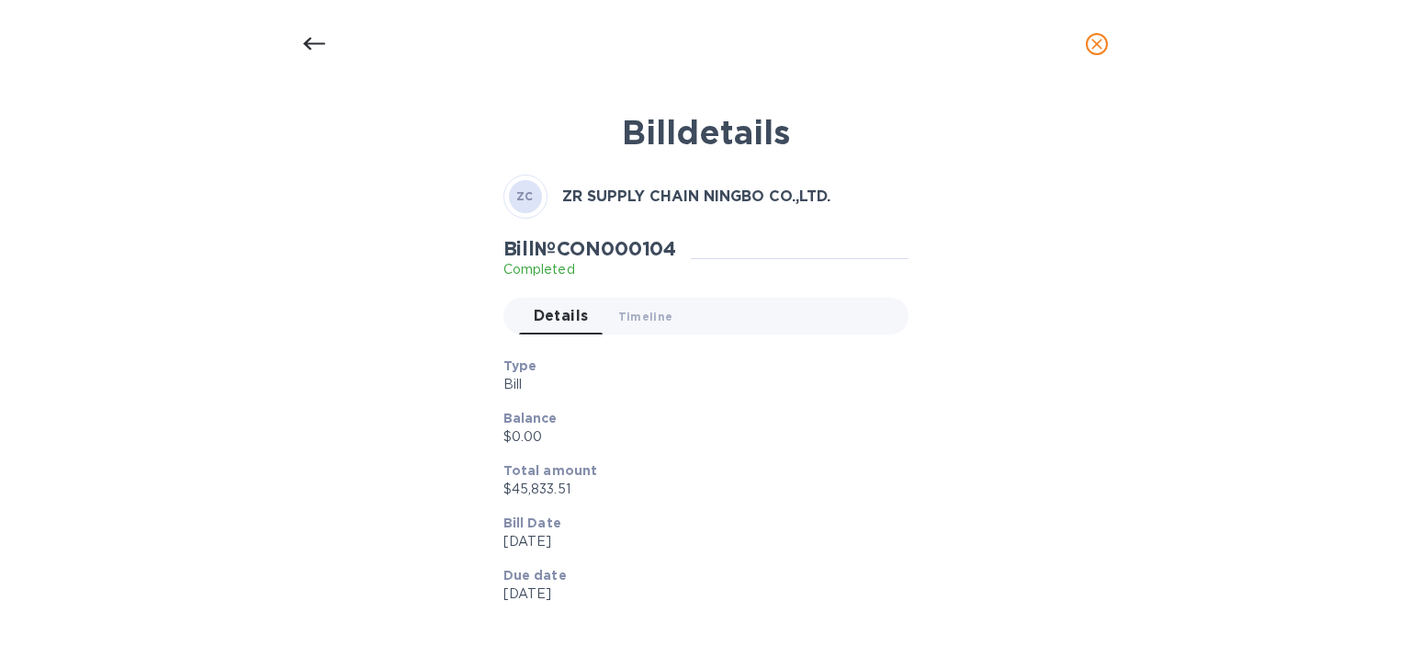
scroll to position [99, 0]
click at [658, 237] on h2 "Bill № CON000104" at bounding box center [590, 248] width 174 height 23
click at [651, 249] on h2 "Bill № CON000104" at bounding box center [590, 248] width 174 height 23
copy h2 "CON000104"
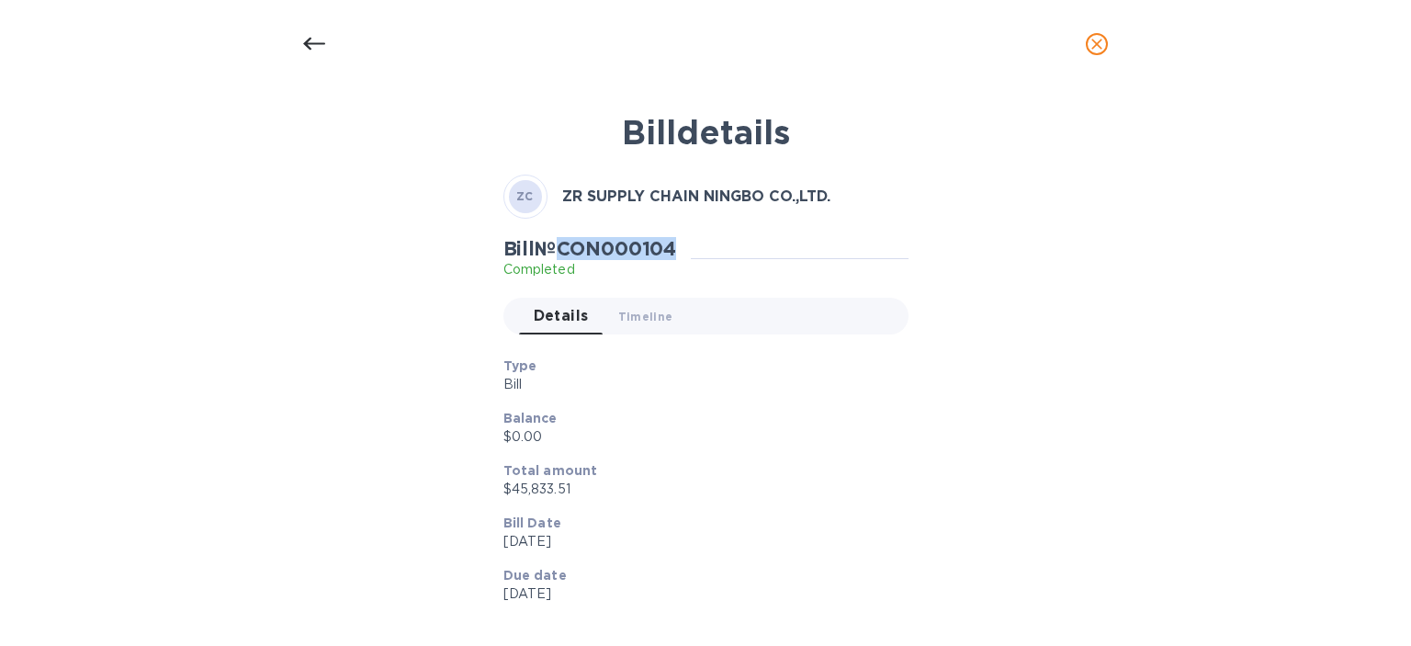
click at [1112, 46] on button "close" at bounding box center [1097, 44] width 44 height 44
